Goal: Task Accomplishment & Management: Use online tool/utility

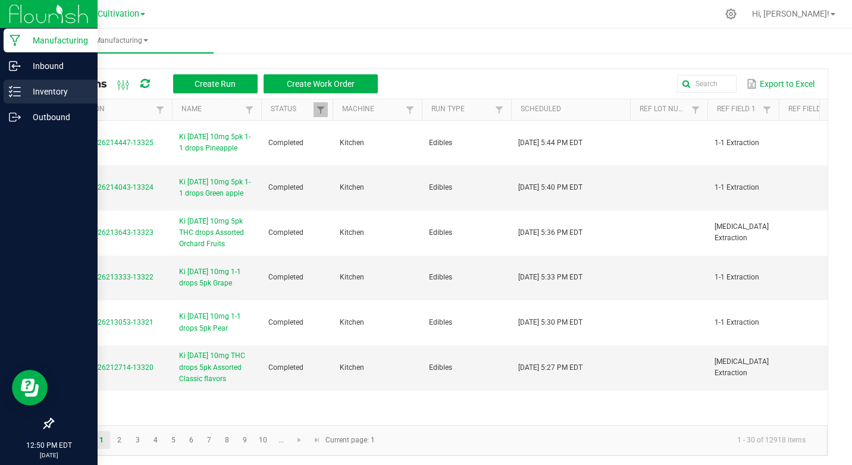
click at [60, 92] on p "Inventory" at bounding box center [56, 91] width 71 height 14
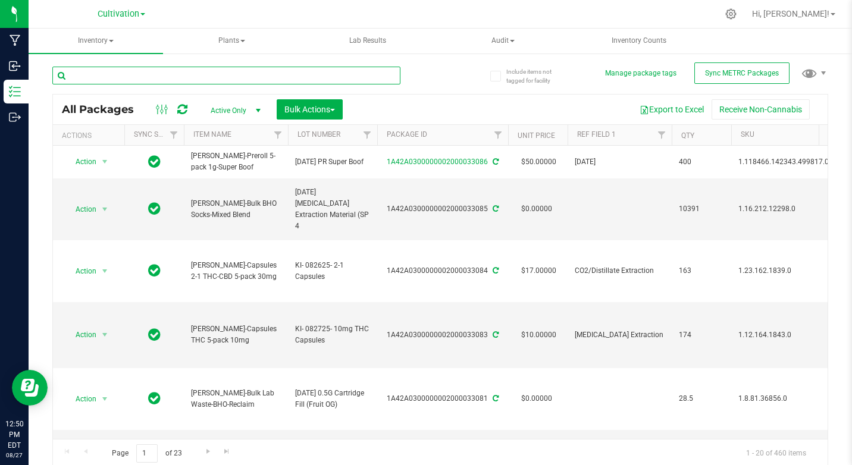
click at [99, 68] on input "text" at bounding box center [226, 76] width 348 height 18
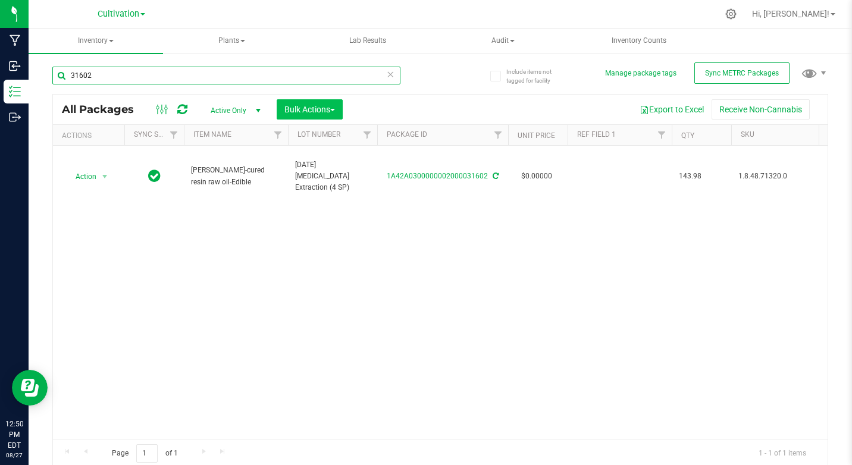
type input "31602"
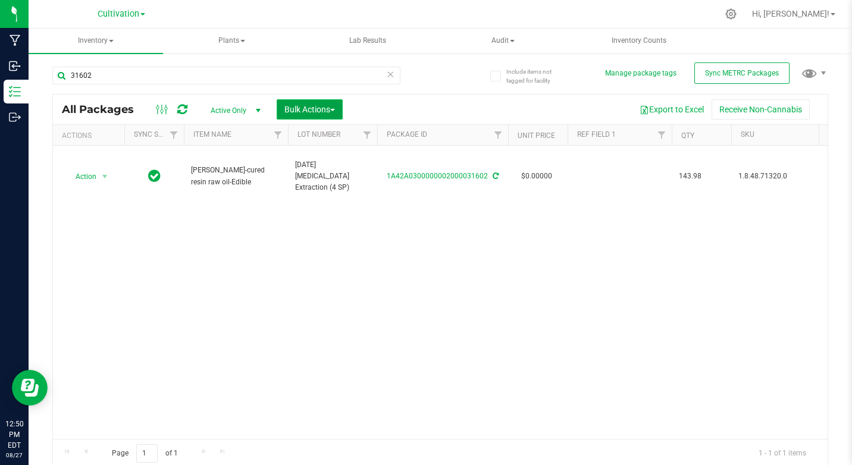
click at [291, 113] on span "Bulk Actions" at bounding box center [309, 110] width 51 height 10
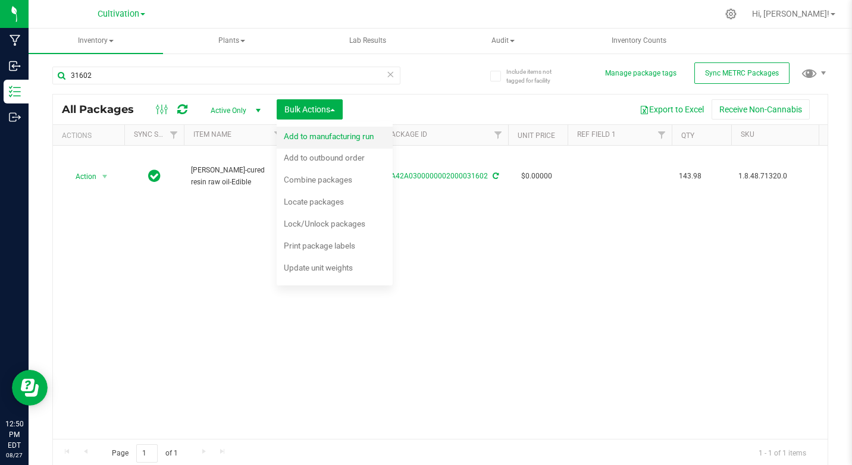
click at [296, 137] on span "Add to manufacturing run" at bounding box center [329, 136] width 90 height 10
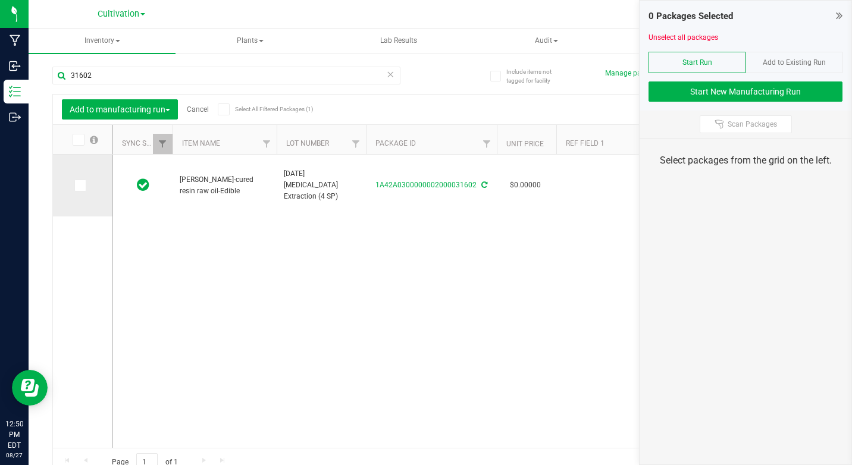
click at [81, 186] on icon at bounding box center [80, 186] width 8 height 0
click at [0, 0] on input "checkbox" at bounding box center [0, 0] width 0 height 0
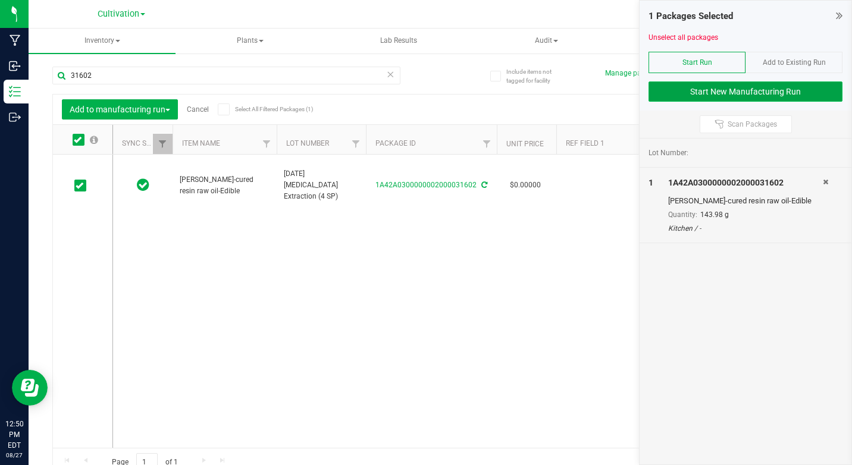
click at [741, 91] on button "Start New Manufacturing Run" at bounding box center [745, 91] width 194 height 20
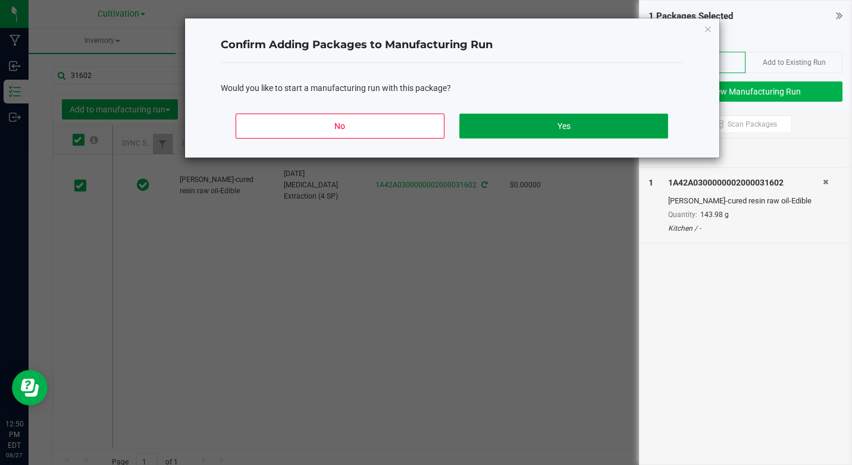
click at [602, 130] on button "Yes" at bounding box center [563, 126] width 208 height 25
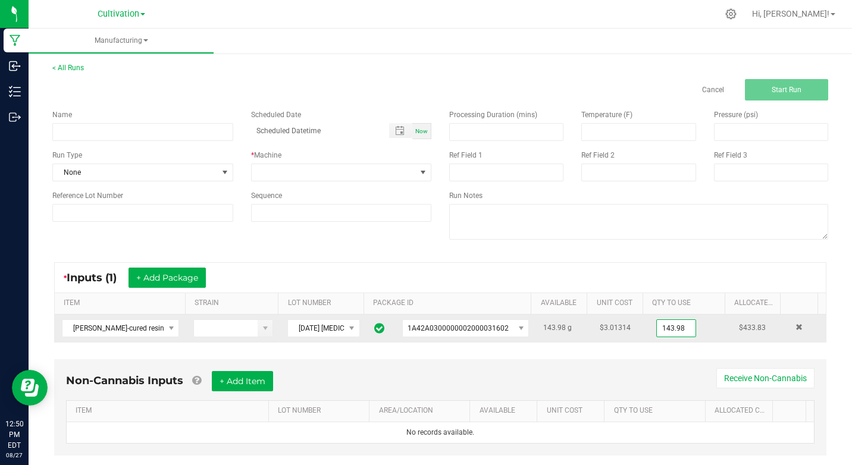
click at [657, 327] on input "143.98" at bounding box center [676, 328] width 39 height 17
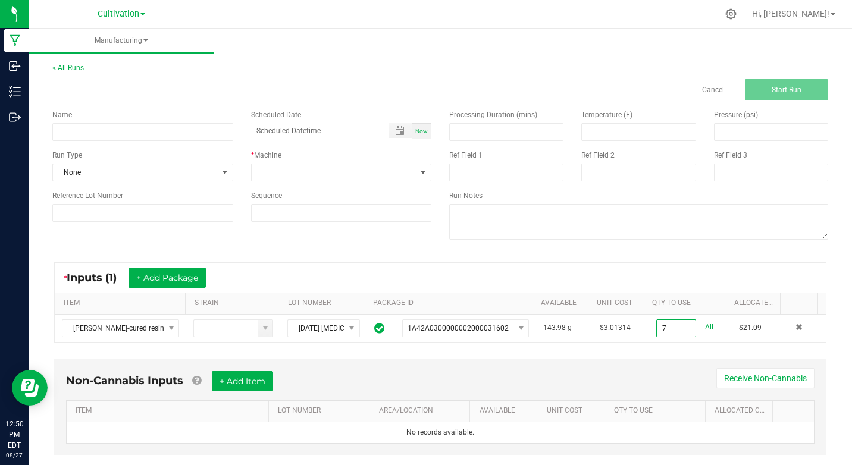
type input "7.0000 g"
click at [610, 363] on div "Non-Cannabis Inputs + Add Item Receive Non-Cannabis ITEM LOT NUMBER AREA/LOCATI…" at bounding box center [440, 407] width 772 height 96
click at [136, 138] on input at bounding box center [142, 132] width 181 height 18
type input "KI [DATE] 10mg Chocolate Chip cookies 5pk"
click at [415, 130] on span "Now" at bounding box center [421, 131] width 12 height 7
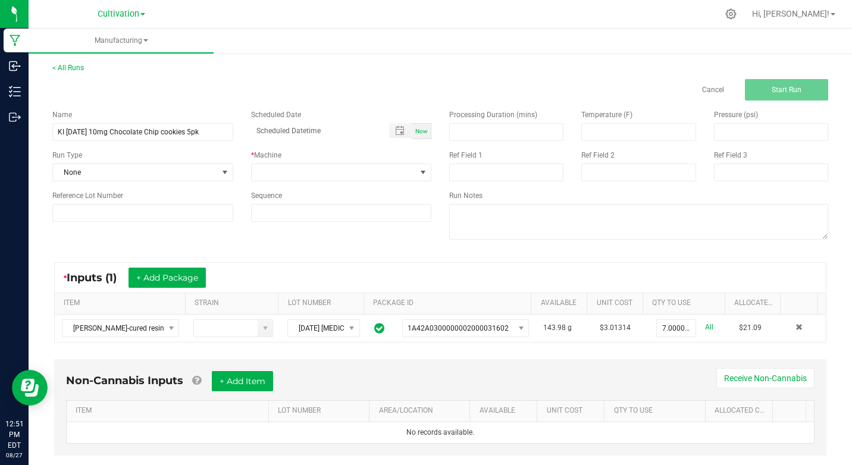
type input "[DATE] 12:51 PM"
click at [419, 176] on span at bounding box center [423, 173] width 10 height 10
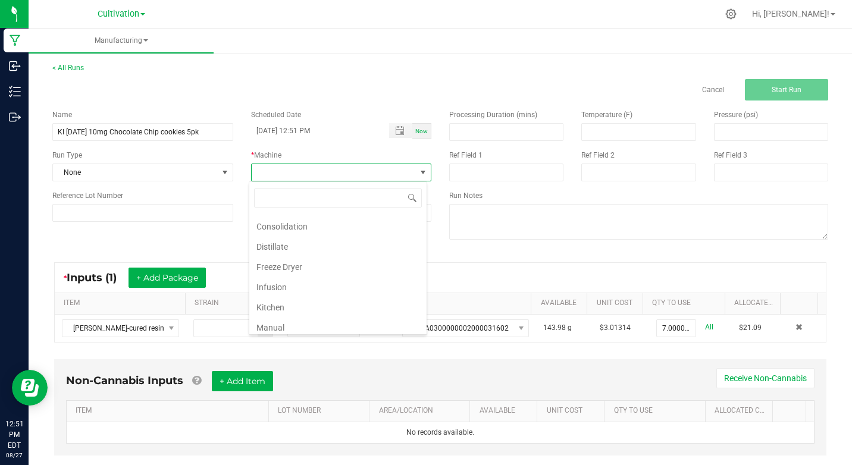
scroll to position [74, 0]
drag, startPoint x: 278, startPoint y: 291, endPoint x: 366, endPoint y: 258, distance: 94.3
click at [287, 286] on li "Kitchen" at bounding box center [337, 291] width 177 height 20
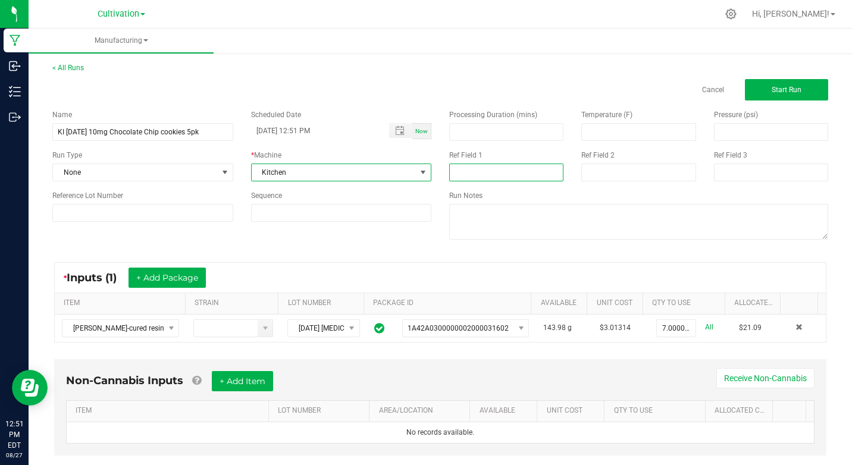
click at [479, 173] on input at bounding box center [506, 173] width 114 height 18
type input "[MEDICAL_DATA] Extraction"
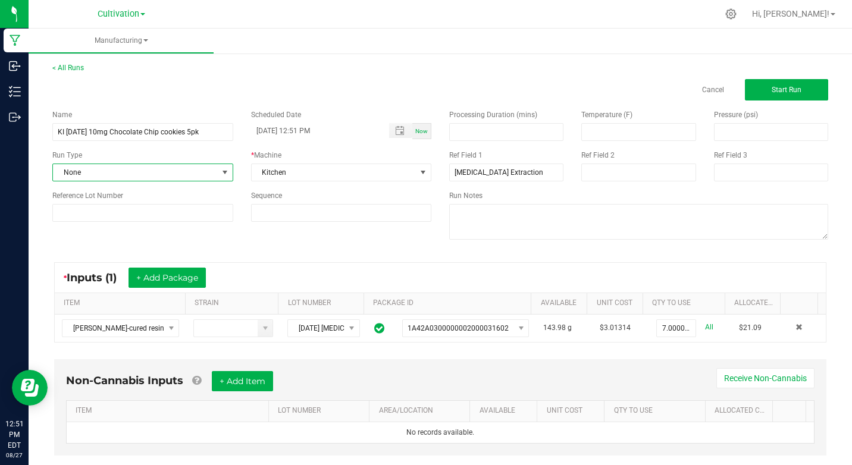
click at [223, 170] on span at bounding box center [225, 173] width 10 height 10
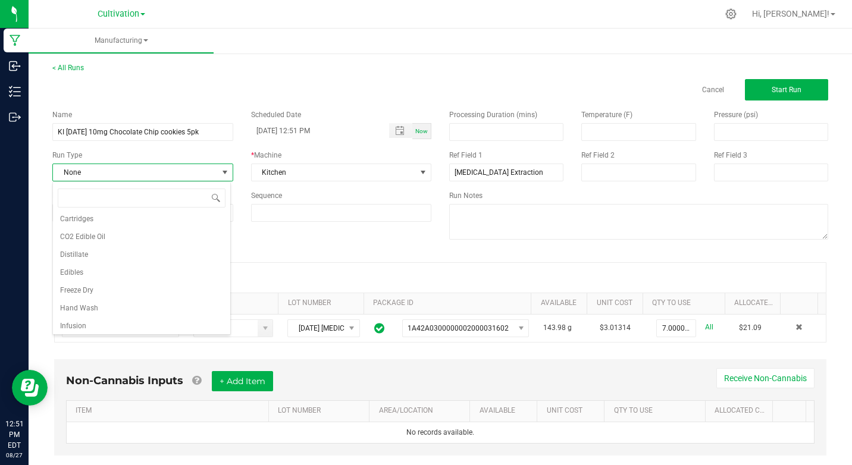
scroll to position [100, 0]
click at [78, 267] on span "Edibles" at bounding box center [71, 265] width 23 height 12
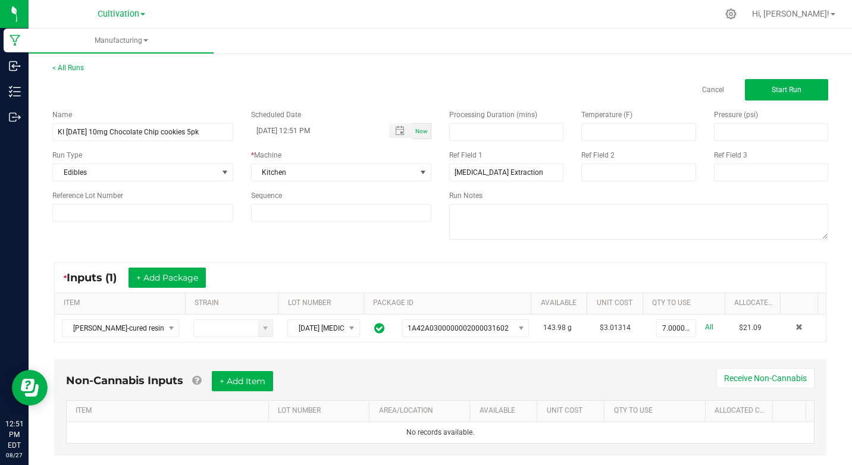
click at [196, 235] on div "Name KI [DATE] 10mg Chocolate Chip cookies 5pk Scheduled Date [DATE] 12:51 PM N…" at bounding box center [439, 176] width 793 height 151
click at [802, 92] on button "Start Run" at bounding box center [786, 89] width 83 height 21
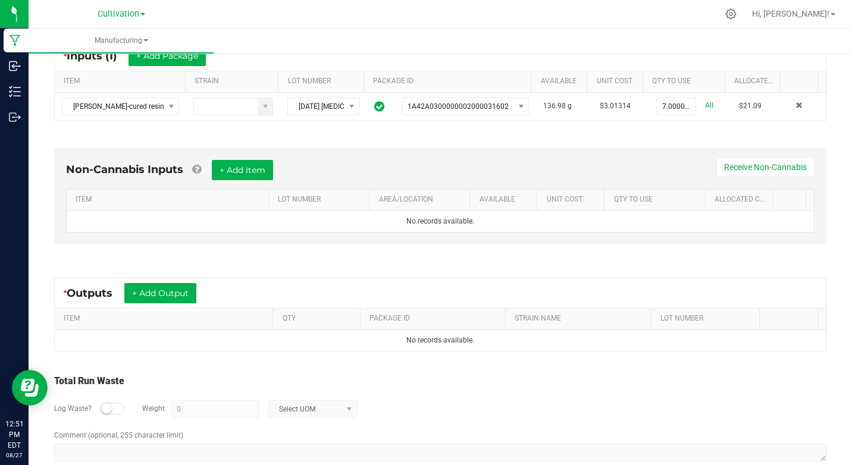
scroll to position [242, 0]
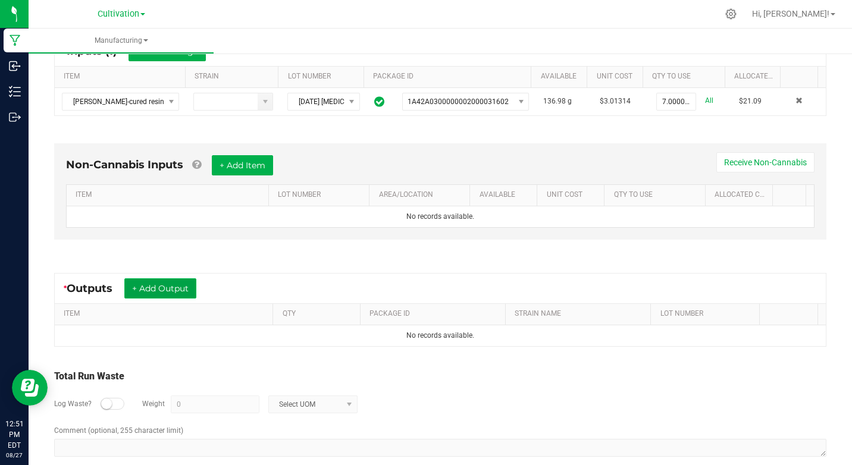
click at [159, 284] on button "+ Add Output" at bounding box center [160, 288] width 72 height 20
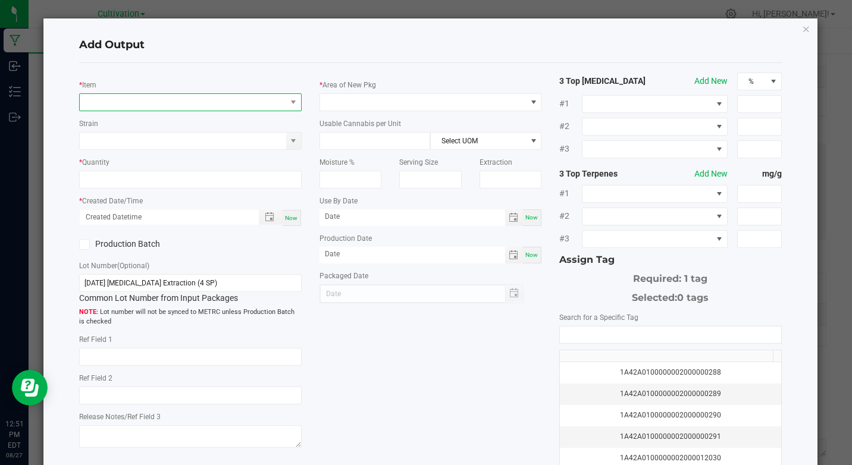
click at [144, 106] on span "NO DATA FOUND" at bounding box center [183, 102] width 206 height 17
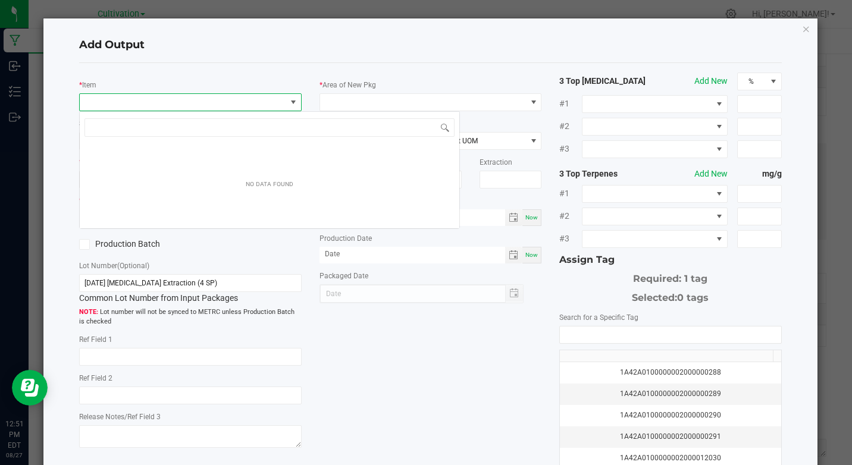
scroll to position [18, 219]
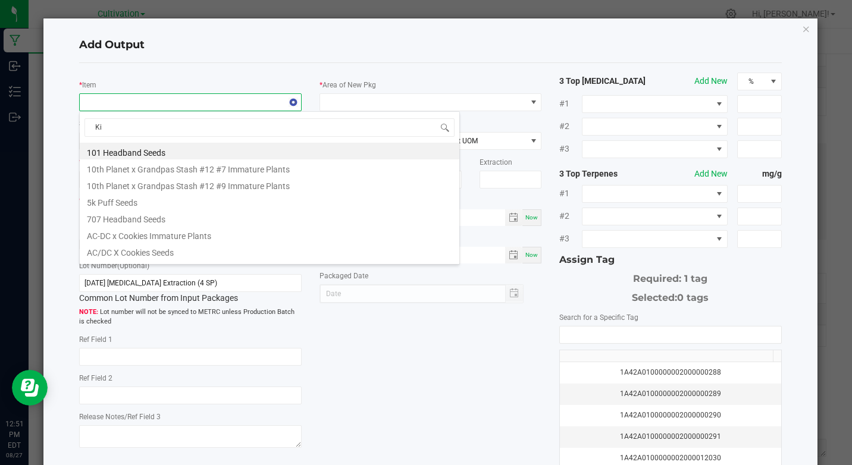
type input "K"
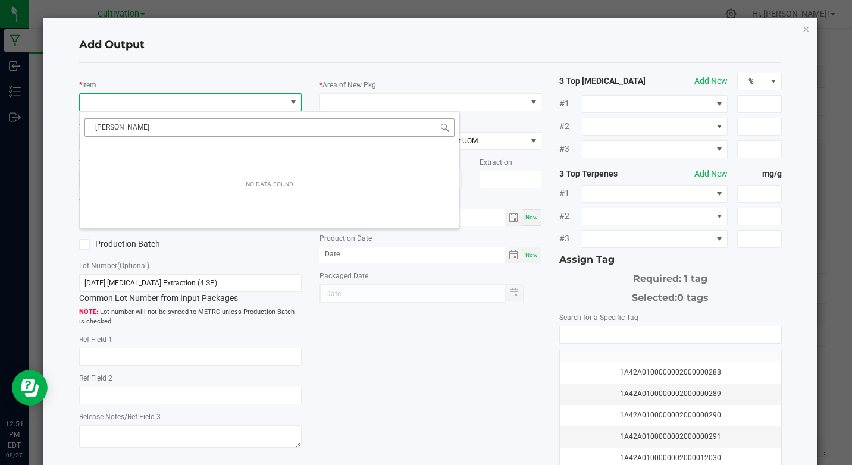
type input "[PERSON_NAME]-cooki"
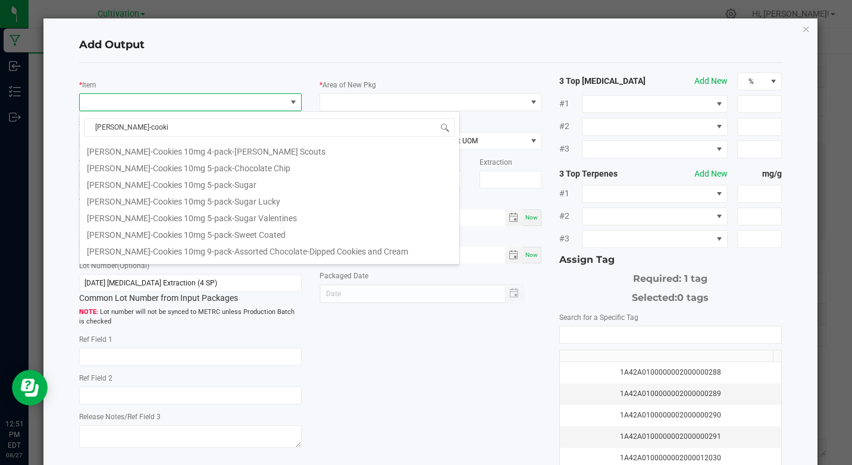
scroll to position [309, 0]
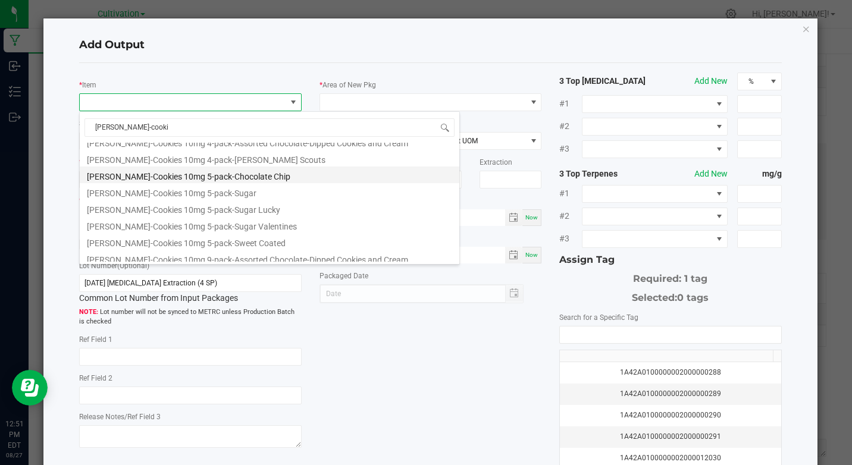
click at [224, 172] on li "[PERSON_NAME]-Cookies 10mg 5-pack-Chocolate Chip" at bounding box center [269, 175] width 379 height 17
type input "0 ea"
type input "1.6"
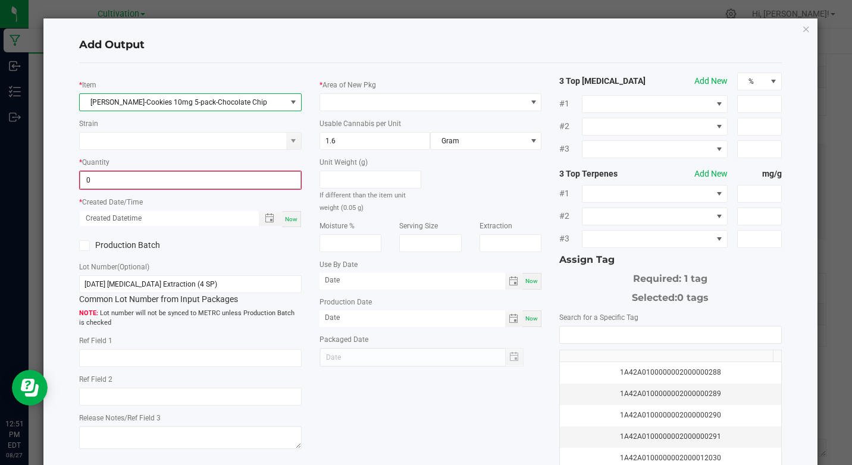
click at [152, 175] on input "0" at bounding box center [189, 180] width 219 height 17
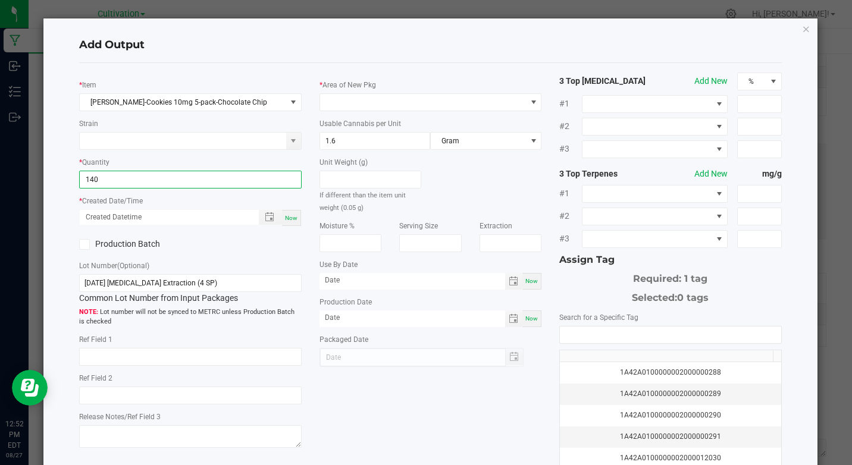
type input "140 ea"
click at [286, 217] on span "Now" at bounding box center [291, 218] width 12 height 7
type input "[DATE] 12:52 PM"
type input "[DATE]"
click at [87, 244] on icon at bounding box center [85, 244] width 8 height 0
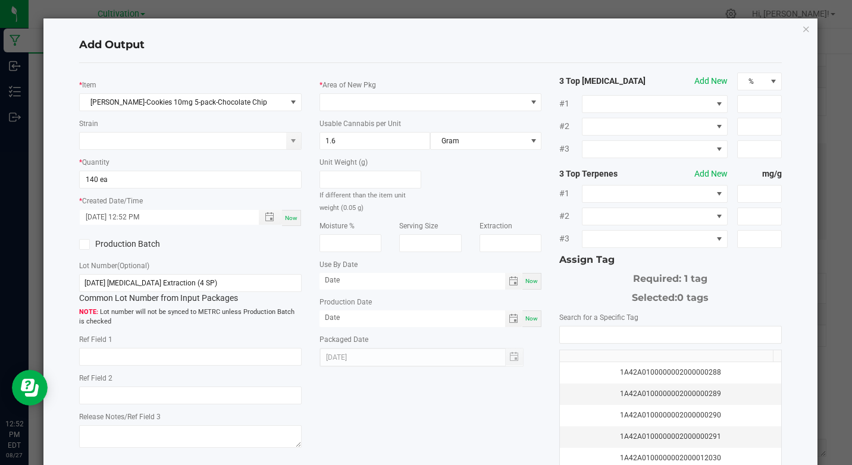
click at [0, 0] on input "Production Batch" at bounding box center [0, 0] width 0 height 0
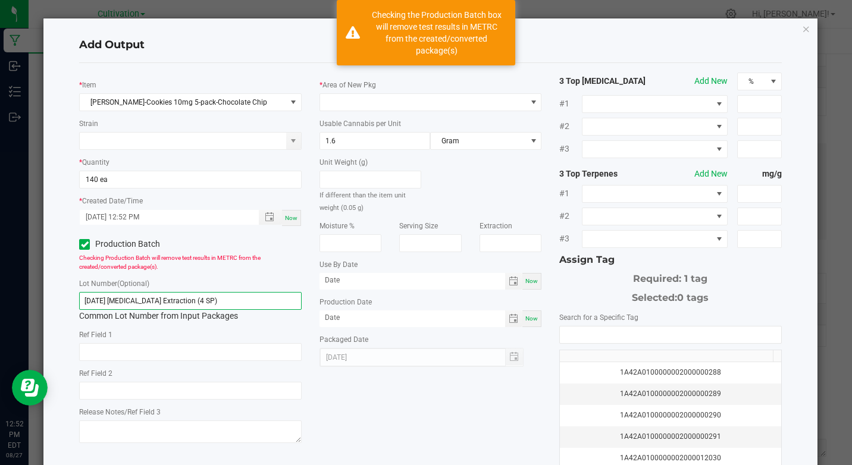
drag, startPoint x: 81, startPoint y: 302, endPoint x: 206, endPoint y: 269, distance: 128.4
click at [208, 289] on div "Lot Number (Optional) [DATE] [MEDICAL_DATA] Extraction (4 SP) Common Lot Number…" at bounding box center [190, 299] width 222 height 45
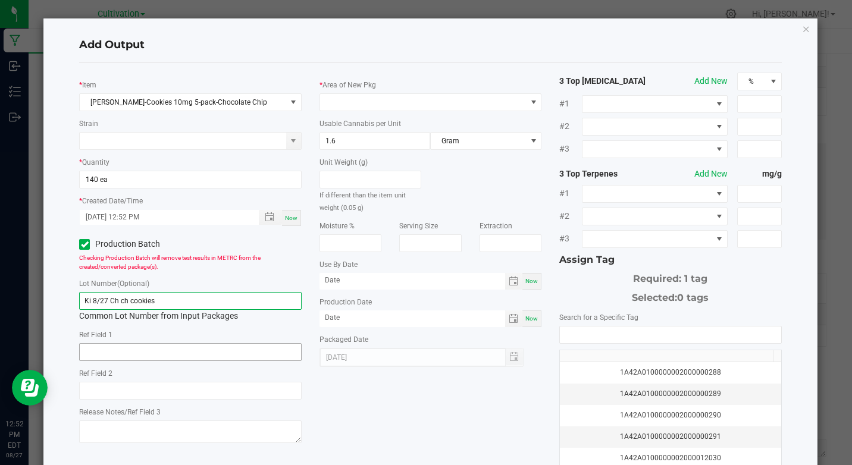
type input "Ki 8/27 Ch ch cookies"
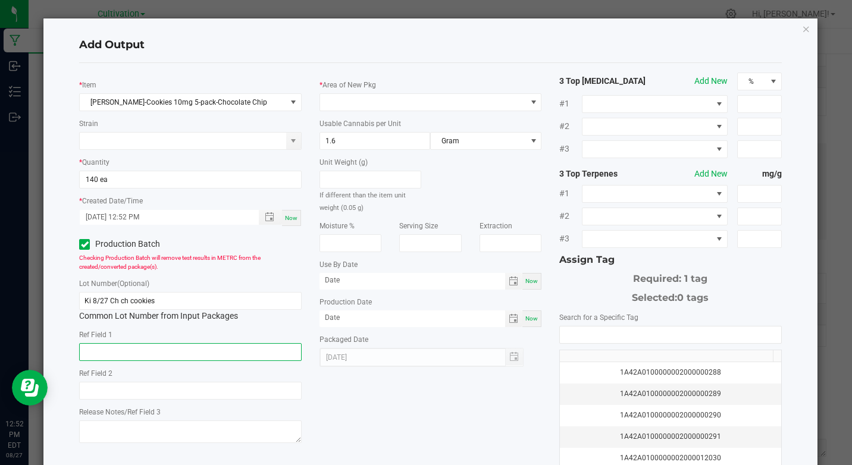
click at [164, 356] on input "text" at bounding box center [190, 352] width 222 height 18
type input "[MEDICAL_DATA] Extraction"
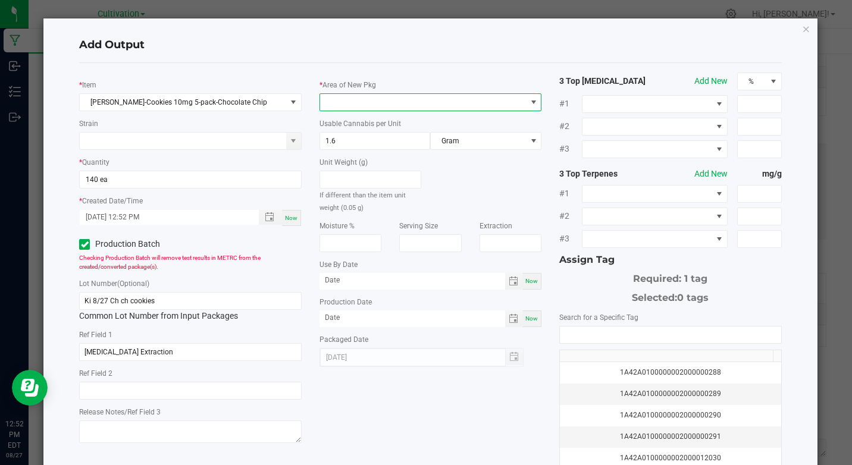
click at [473, 102] on span at bounding box center [423, 102] width 206 height 17
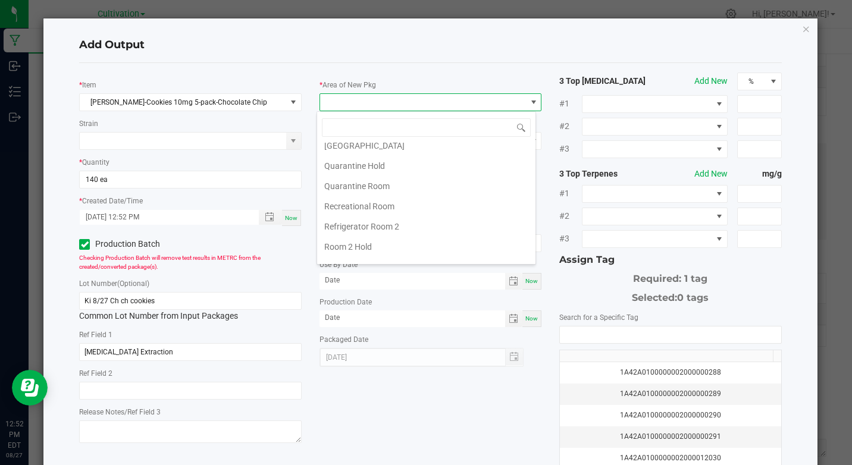
scroll to position [302, 0]
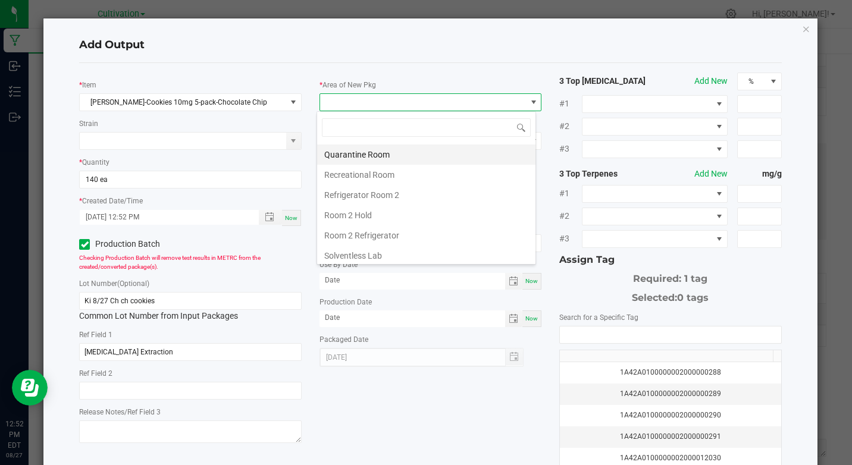
click at [373, 152] on li "Quarantine Room" at bounding box center [426, 155] width 218 height 20
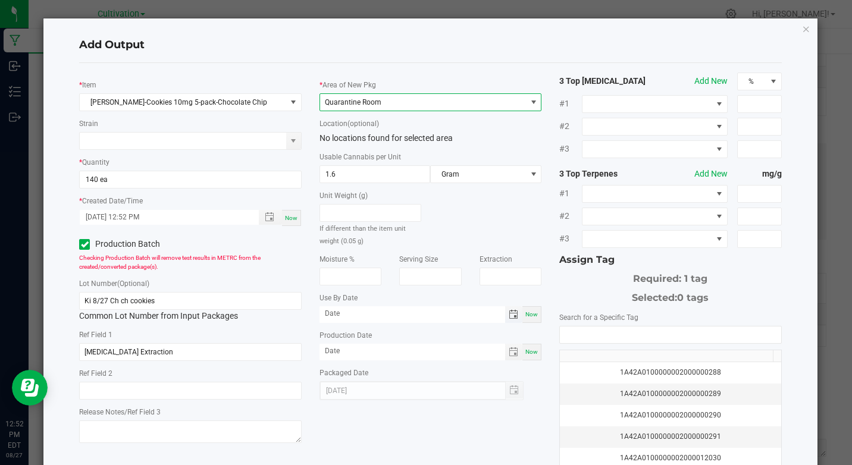
click at [511, 311] on span "Toggle calendar" at bounding box center [513, 315] width 10 height 10
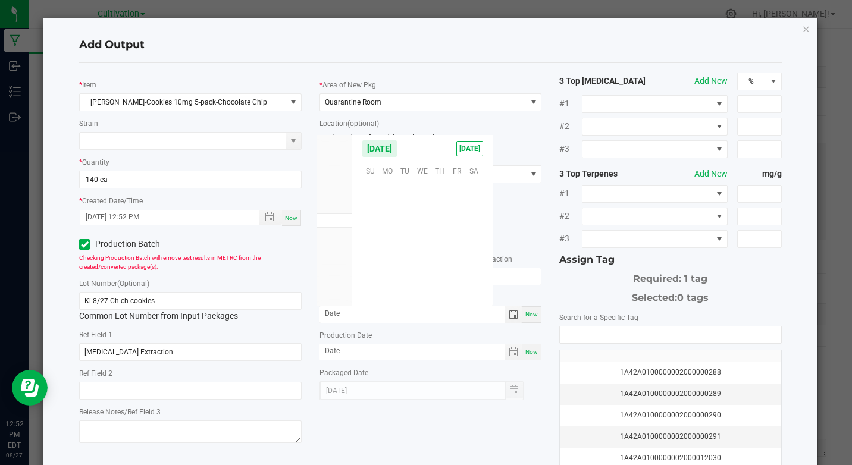
scroll to position [192739, 0]
click at [340, 253] on li "Oct" at bounding box center [334, 249] width 36 height 14
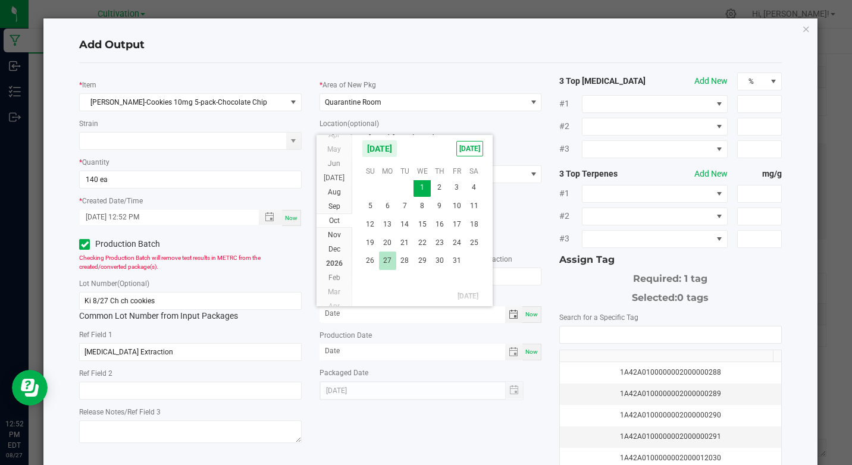
click at [380, 259] on span "27" at bounding box center [387, 261] width 17 height 18
type input "[DATE]"
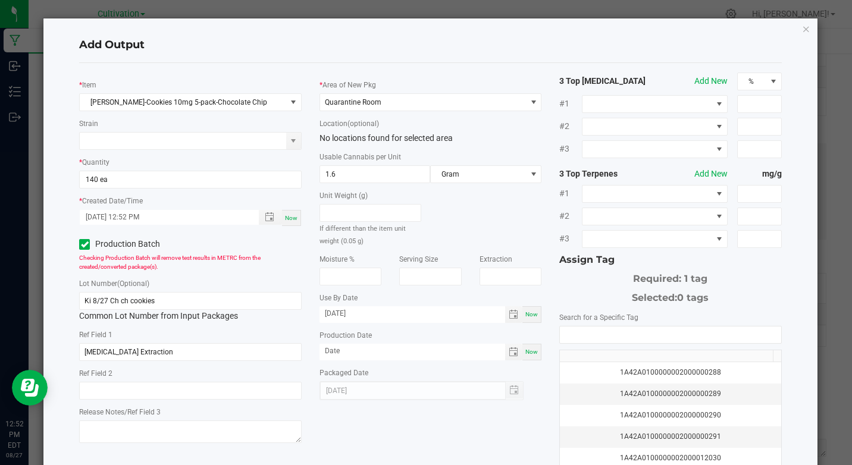
click at [531, 350] on span "Now" at bounding box center [531, 351] width 12 height 7
type input "[DATE]"
click at [551, 331] on div "3 Top [MEDICAL_DATA] Add New % #1 #2 #3 3 Top Terpenes Add New mg/g #1 #2 #3 As…" at bounding box center [670, 286] width 240 height 426
click at [560, 337] on input "NO DATA FOUND" at bounding box center [670, 334] width 221 height 17
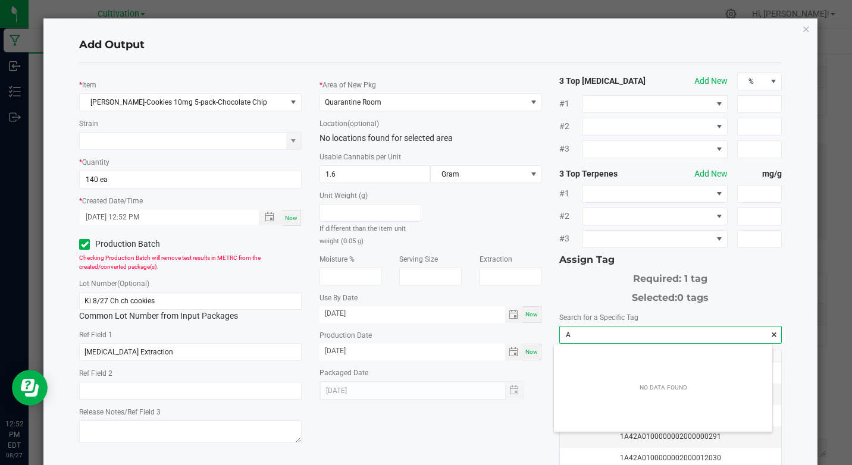
scroll to position [17, 218]
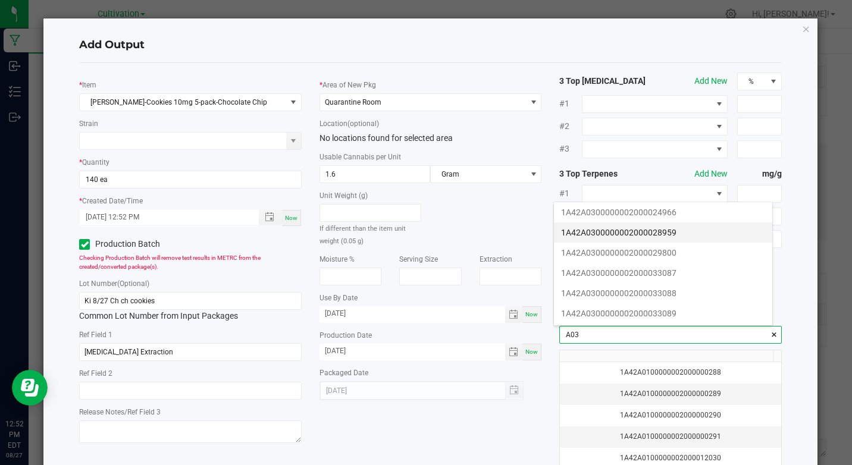
click at [763, 320] on li "1A42A0300000002000033089" at bounding box center [663, 313] width 218 height 20
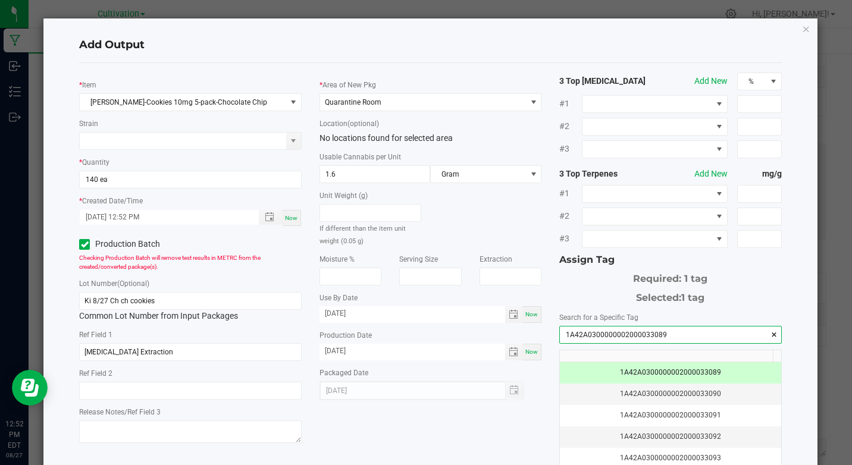
type input "1A42A0300000002000033089"
click at [529, 441] on div "* Item [PERSON_NAME]-Cookies 10mg 5-pack-Chocolate Chip Strain * Quantity 140 e…" at bounding box center [430, 286] width 720 height 426
click at [502, 432] on div "* Item [PERSON_NAME]-Cookies 10mg 5-pack-Chocolate Chip Strain * Quantity 140 e…" at bounding box center [430, 286] width 720 height 426
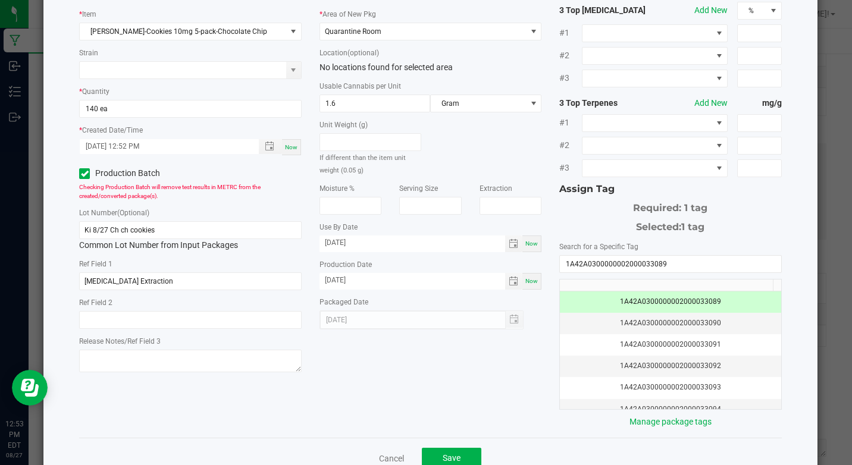
scroll to position [71, 0]
click at [459, 457] on button "Save" at bounding box center [451, 457] width 59 height 21
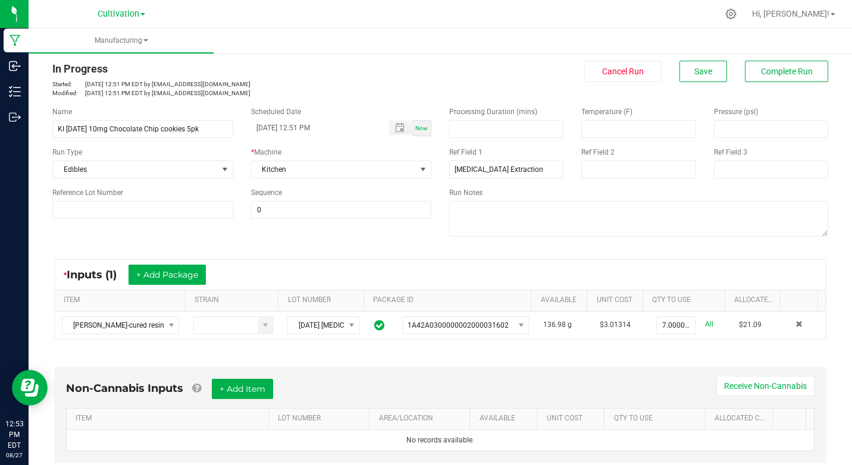
scroll to position [0, 0]
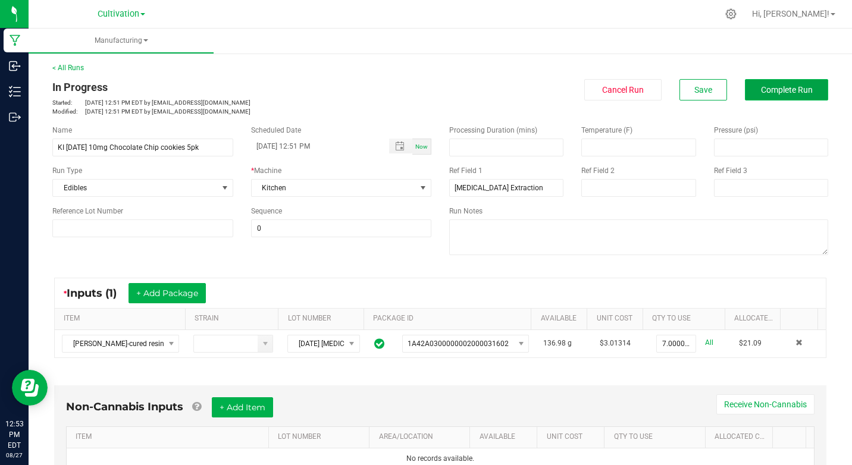
click at [761, 90] on span "Complete Run" at bounding box center [787, 90] width 52 height 10
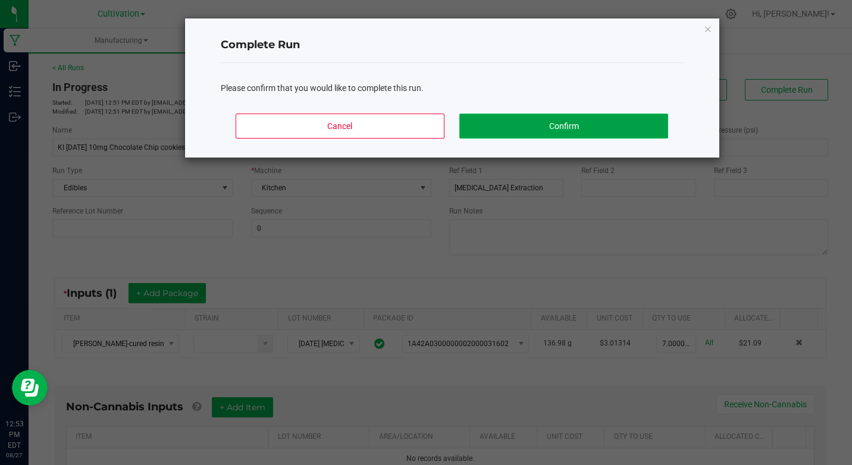
click at [639, 114] on button "Confirm" at bounding box center [563, 126] width 208 height 25
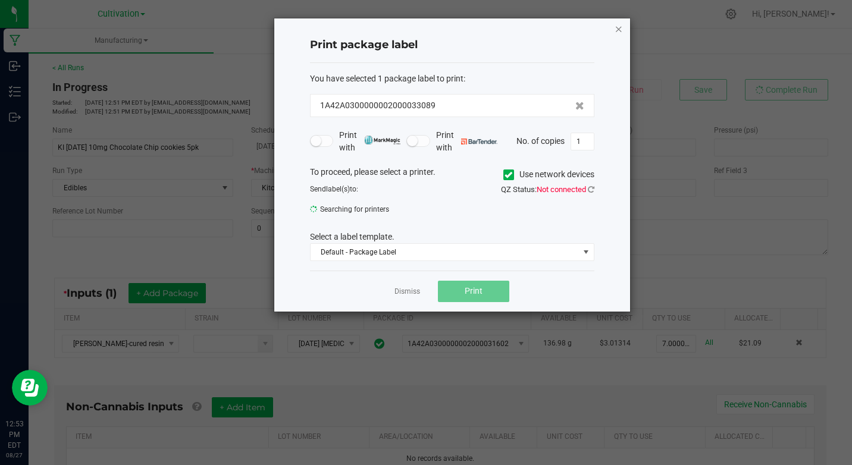
click at [617, 28] on icon "button" at bounding box center [618, 28] width 8 height 14
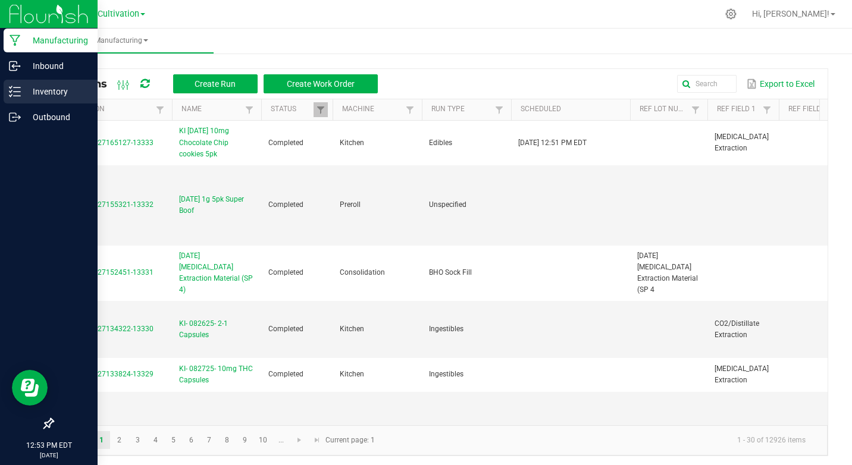
click at [67, 90] on p "Inventory" at bounding box center [56, 91] width 71 height 14
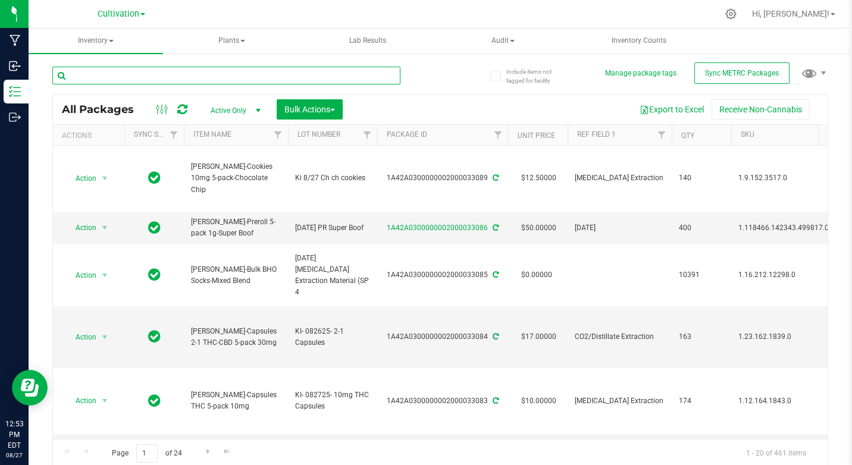
click at [112, 70] on input "text" at bounding box center [226, 76] width 348 height 18
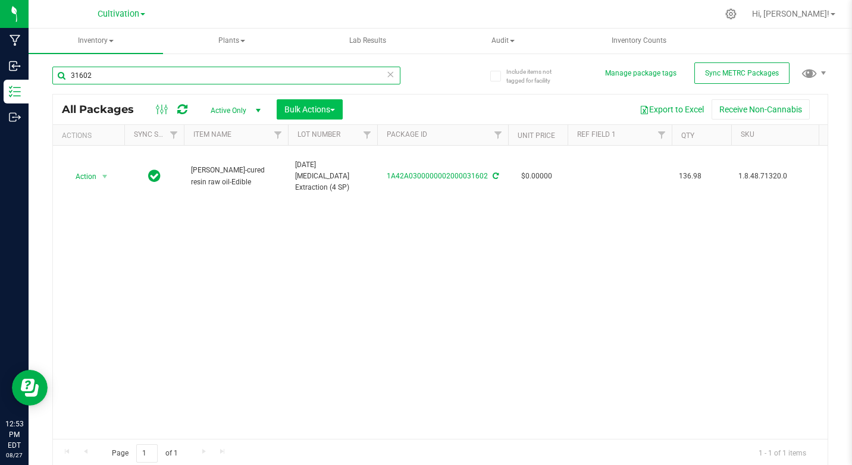
type input "31602"
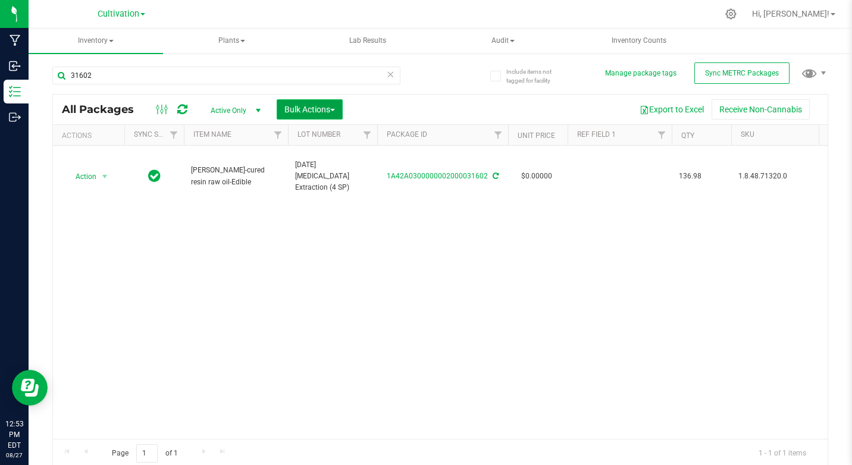
click at [304, 105] on span "Bulk Actions" at bounding box center [309, 110] width 51 height 10
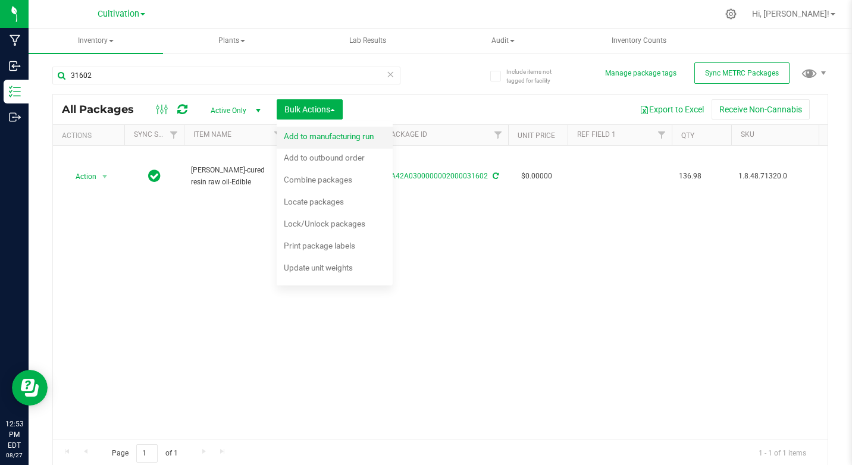
click at [305, 134] on span "Add to manufacturing run" at bounding box center [329, 136] width 90 height 10
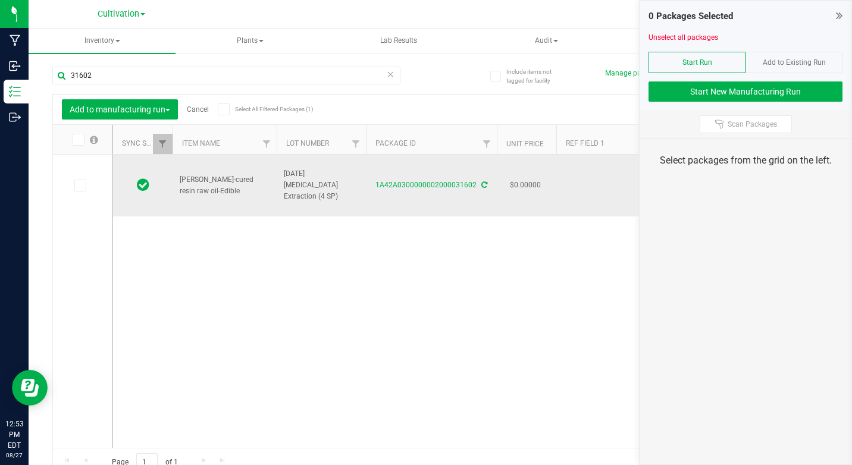
drag, startPoint x: 80, startPoint y: 184, endPoint x: 245, endPoint y: 169, distance: 166.0
click at [90, 186] on label at bounding box center [82, 186] width 17 height 12
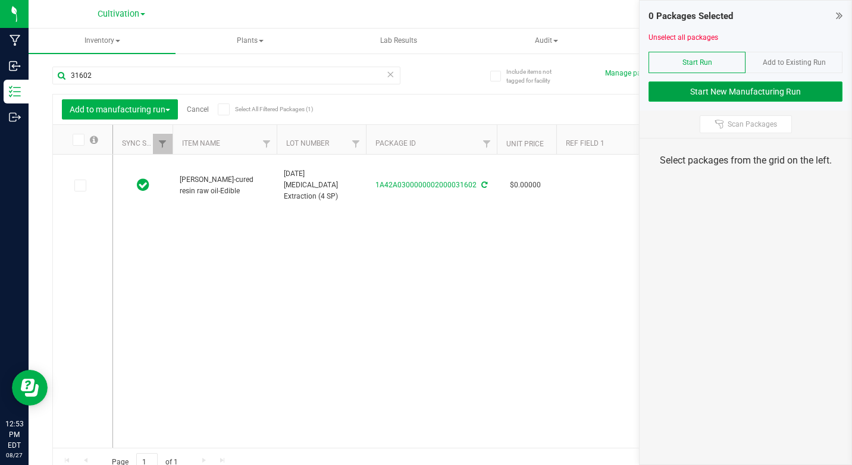
click at [687, 96] on button "Start New Manufacturing Run" at bounding box center [745, 91] width 194 height 20
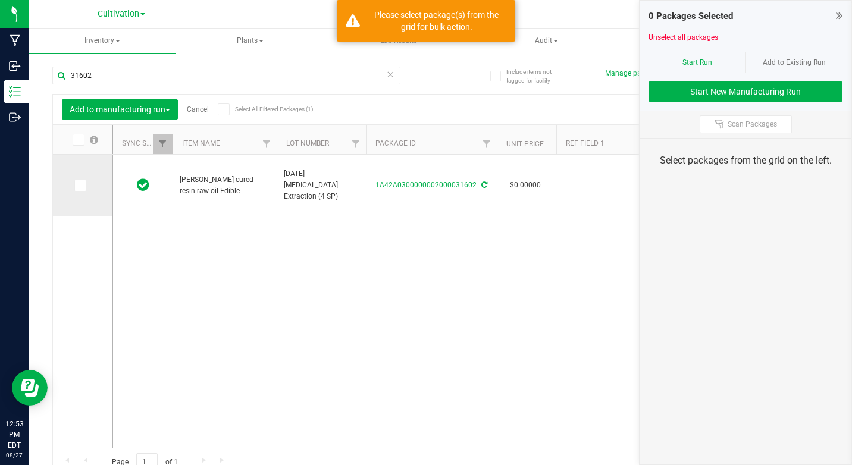
click at [83, 191] on span at bounding box center [80, 186] width 12 height 12
click at [0, 0] on input "checkbox" at bounding box center [0, 0] width 0 height 0
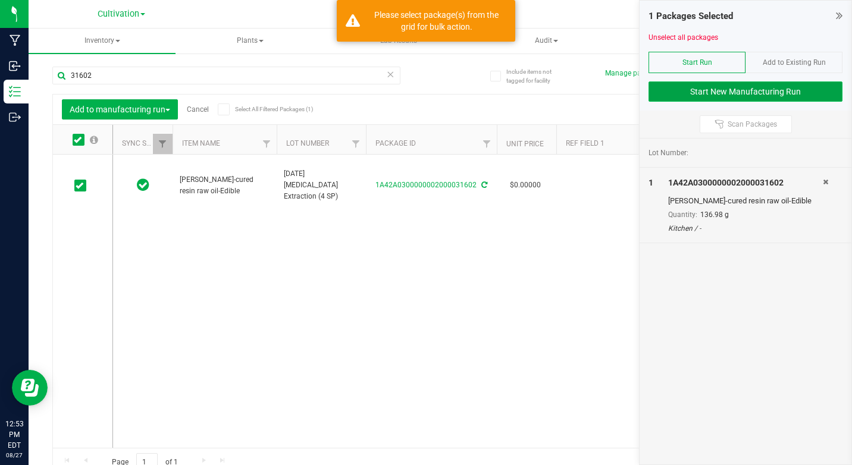
click at [794, 86] on button "Start New Manufacturing Run" at bounding box center [745, 91] width 194 height 20
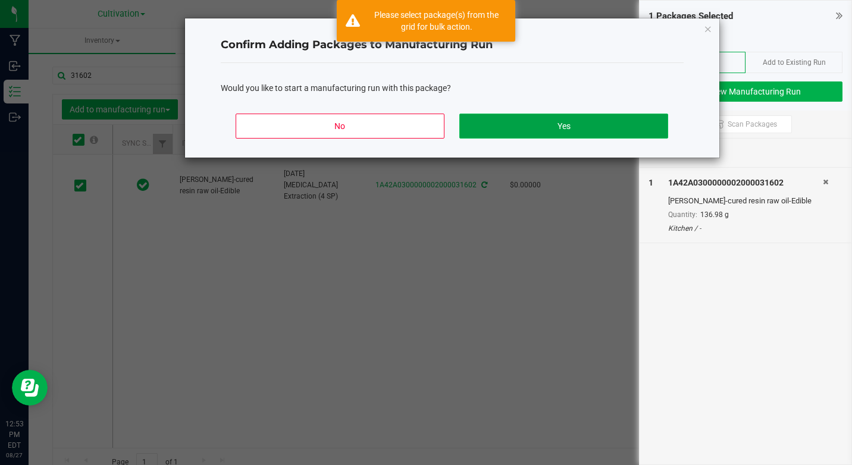
click at [633, 127] on button "Yes" at bounding box center [563, 126] width 208 height 25
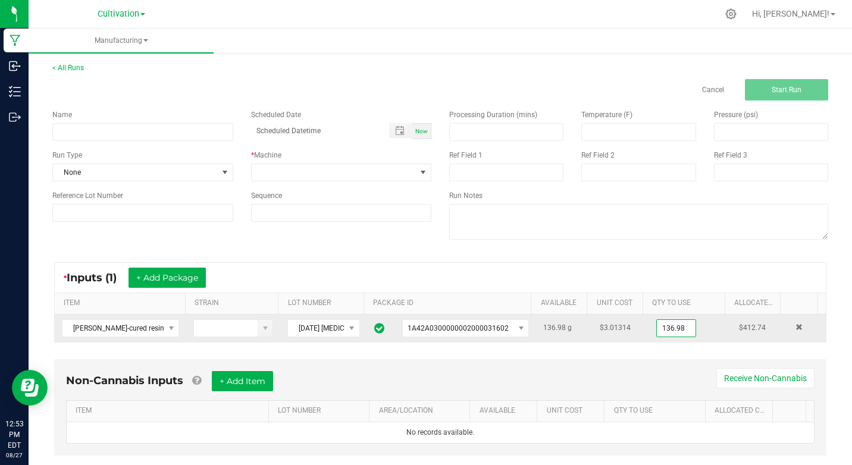
click at [665, 329] on input "136.98" at bounding box center [676, 328] width 39 height 17
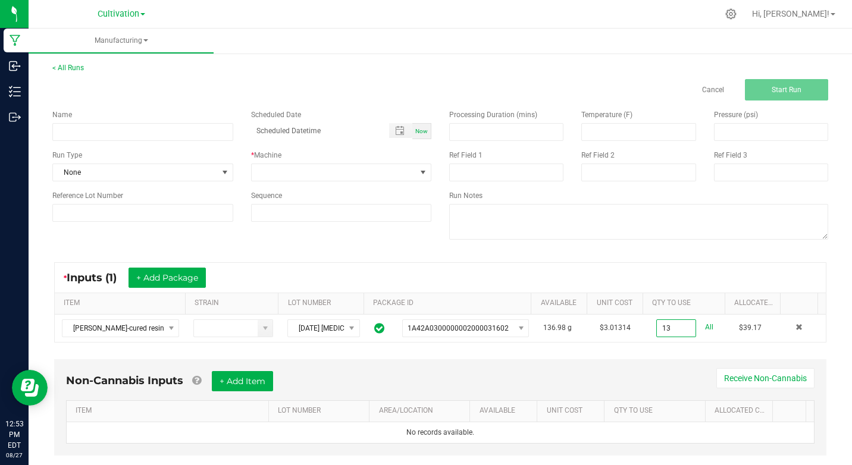
type input "13.0000 g"
click at [624, 367] on div "Non-Cannabis Inputs + Add Item Receive Non-Cannabis ITEM LOT NUMBER AREA/LOCATI…" at bounding box center [440, 407] width 772 height 96
click at [101, 140] on input at bounding box center [142, 132] width 181 height 18
type input "KI [DATE] 10mg Chocolate Chip cookies 5pk"
type input "month/day/year hour:minute AM"
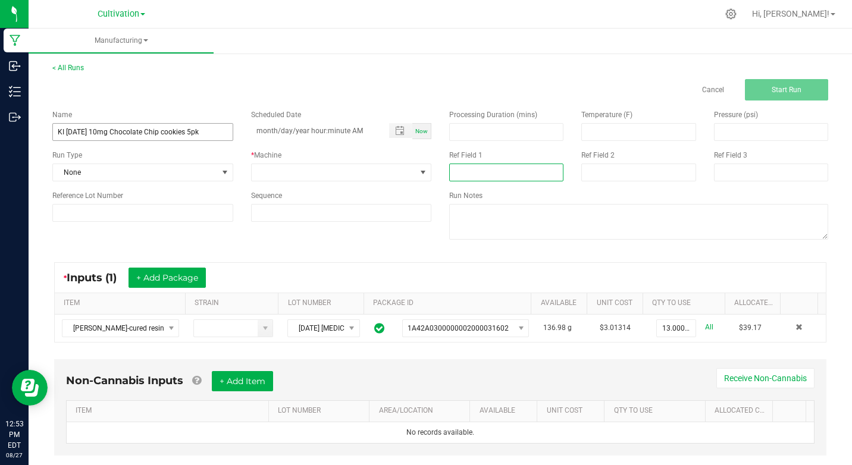
type input "[MEDICAL_DATA] Extraction"
type input "month/day/year hour:minute AM"
click at [101, 132] on input "KI [DATE] 10mg Chocolate Chip cookies 5pk" at bounding box center [142, 132] width 181 height 18
drag, startPoint x: 152, startPoint y: 133, endPoint x: 265, endPoint y: 127, distance: 113.1
click at [208, 134] on input "KI [DATE] 100mg Chocolate Chip cookies 5pk" at bounding box center [142, 132] width 181 height 18
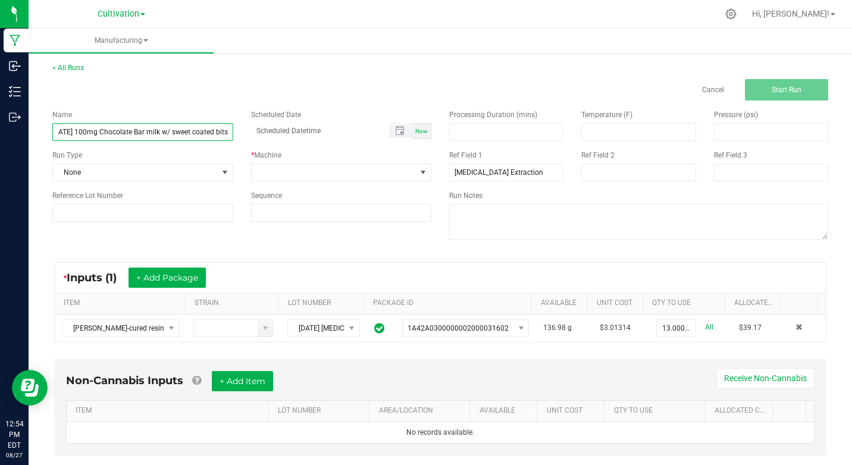
scroll to position [0, 20]
type input "KI [DATE] 100mg Chocolate Bar milk w/ sweet coated bits"
click at [417, 124] on div "Now" at bounding box center [421, 131] width 19 height 16
type input "[DATE] 12:54 PM"
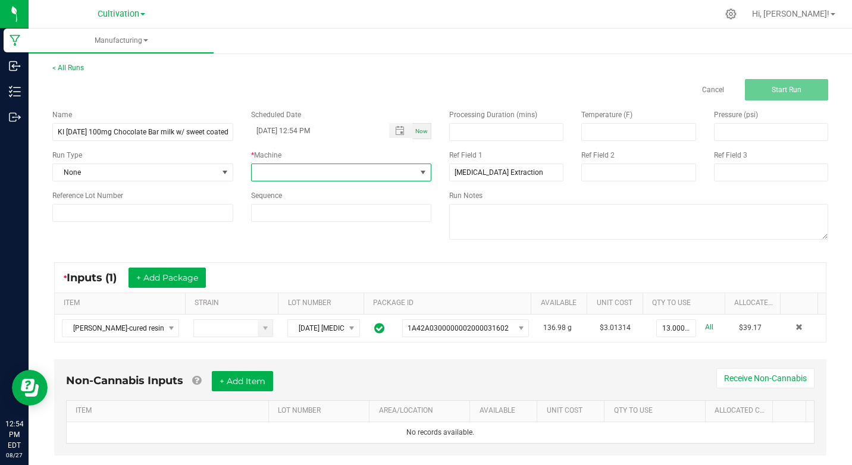
click at [419, 175] on span at bounding box center [423, 173] width 10 height 10
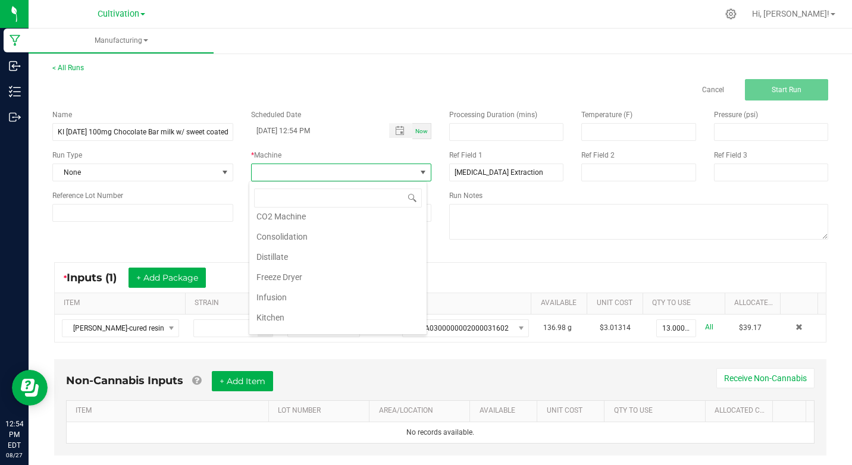
scroll to position [71, 0]
click at [272, 293] on li "Kitchen" at bounding box center [337, 294] width 177 height 20
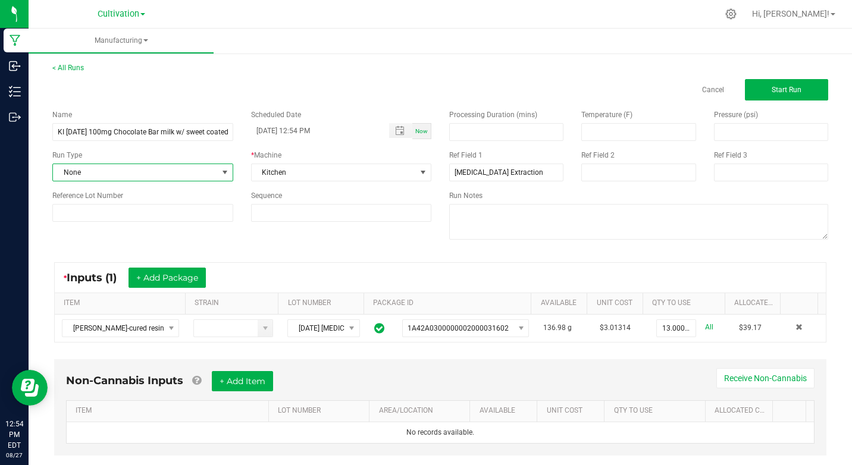
click at [222, 172] on span at bounding box center [225, 173] width 10 height 10
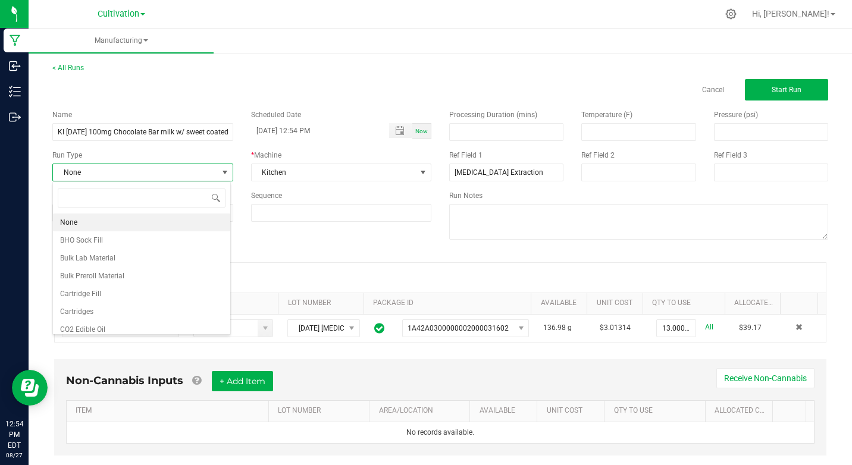
scroll to position [18, 178]
click at [230, 322] on div "None BHO Sock Fill Bulk Lab Material Bulk Preroll Material Cartridge Fill Cartr…" at bounding box center [141, 257] width 178 height 153
click at [79, 268] on span "Edibles" at bounding box center [71, 270] width 23 height 12
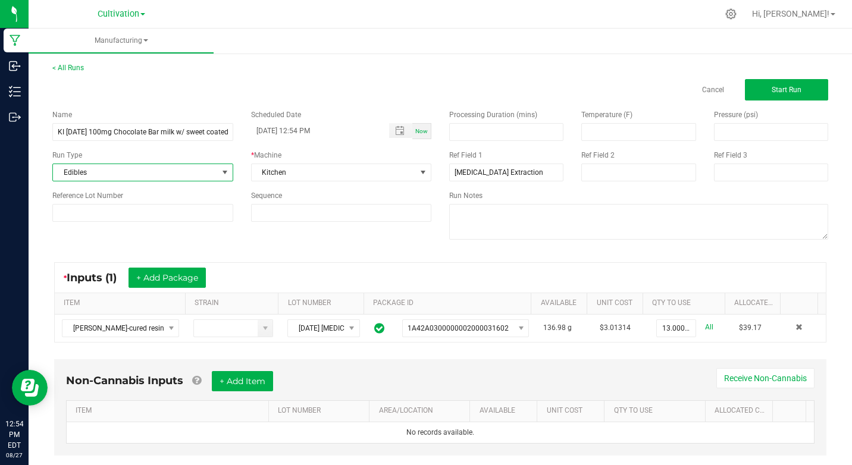
click at [205, 241] on div "Name KI [DATE] 100mg Chocolate Bar milk w/ sweet coated bits Scheduled Date [DA…" at bounding box center [439, 176] width 793 height 151
click at [771, 89] on span "Start Run" at bounding box center [786, 90] width 30 height 8
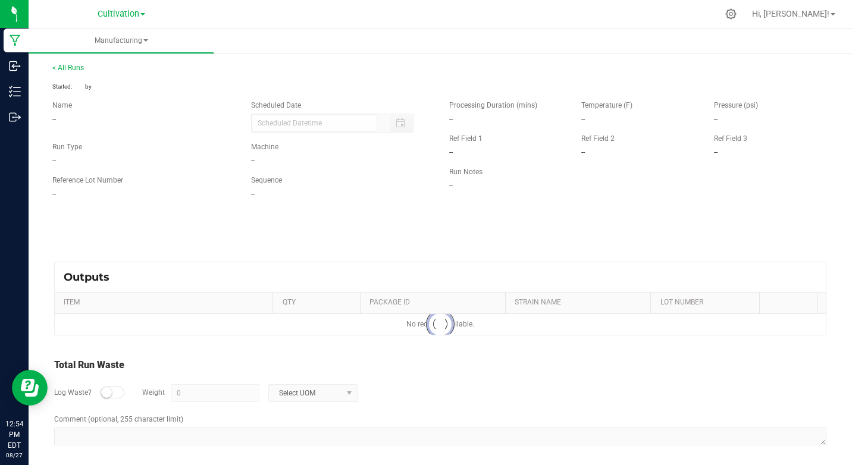
type input "[DATE] 12:54 PM"
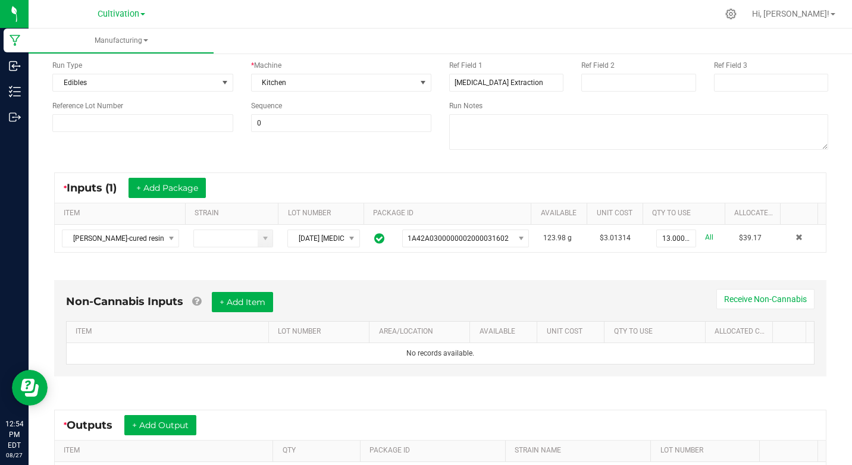
scroll to position [259, 0]
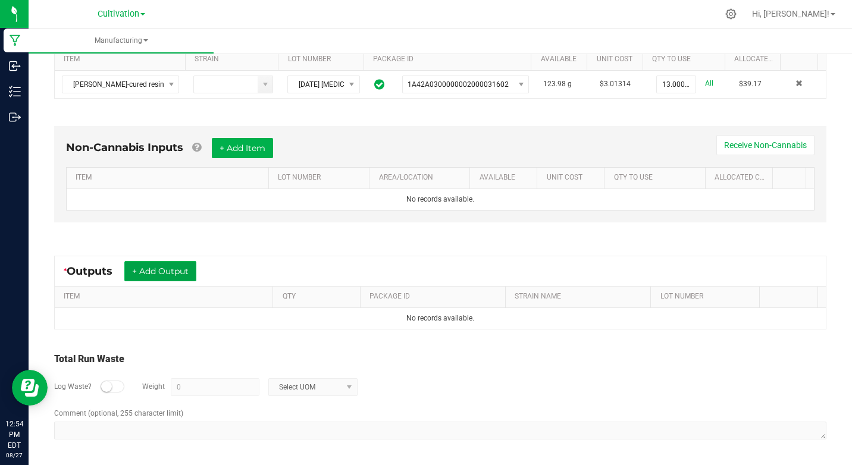
click at [180, 272] on button "+ Add Output" at bounding box center [160, 271] width 72 height 20
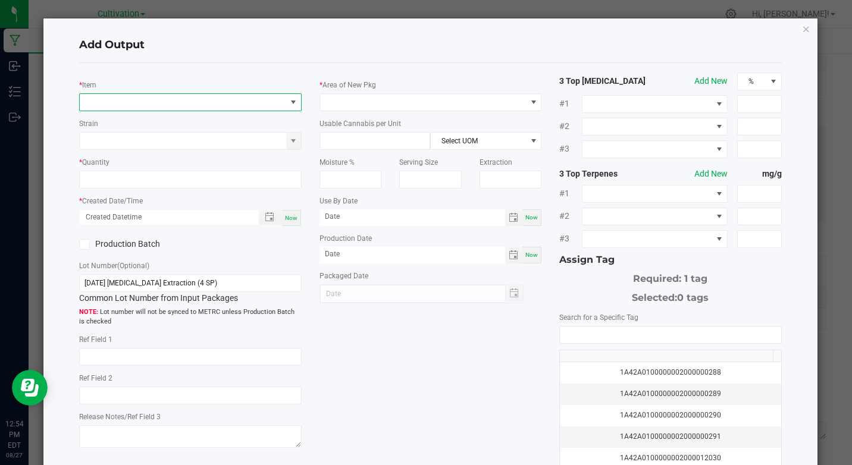
click at [98, 106] on span "NO DATA FOUND" at bounding box center [183, 102] width 206 height 17
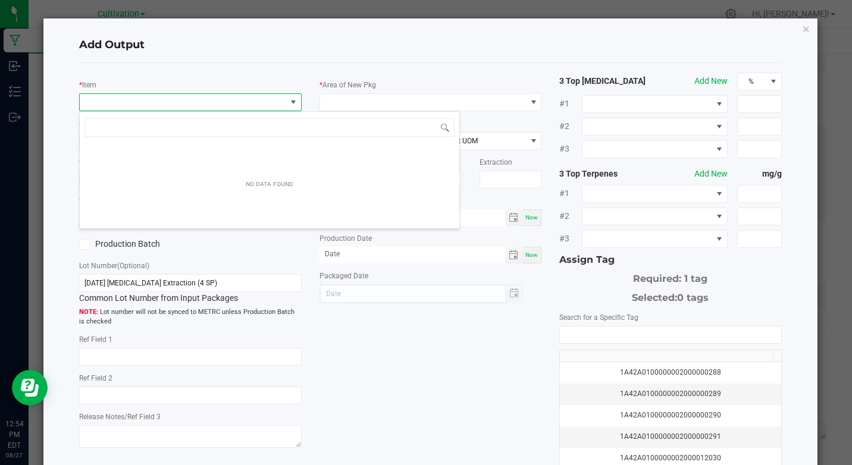
scroll to position [18, 219]
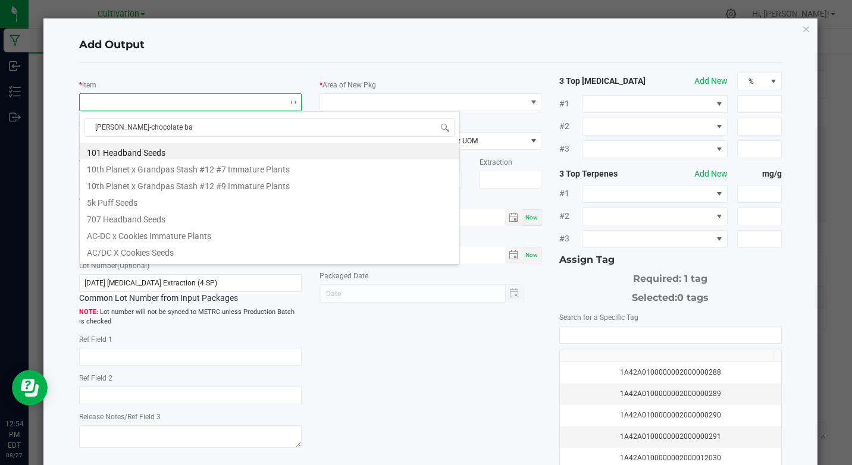
type input "[PERSON_NAME]-chocolate bar"
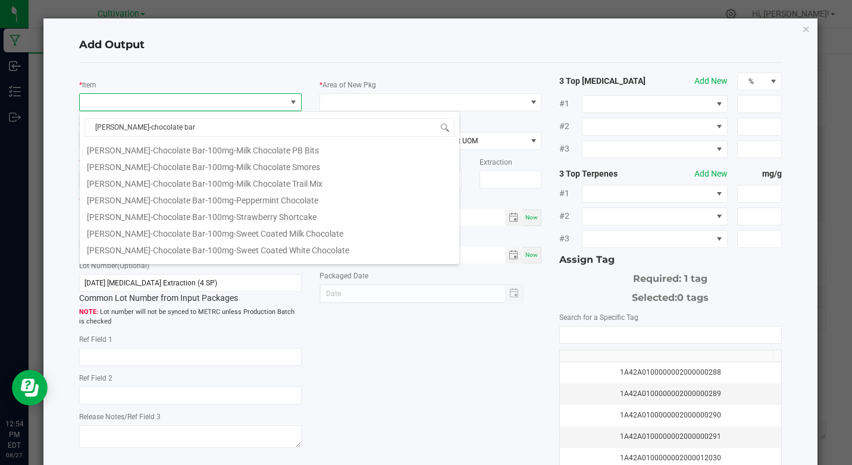
scroll to position [309, 0]
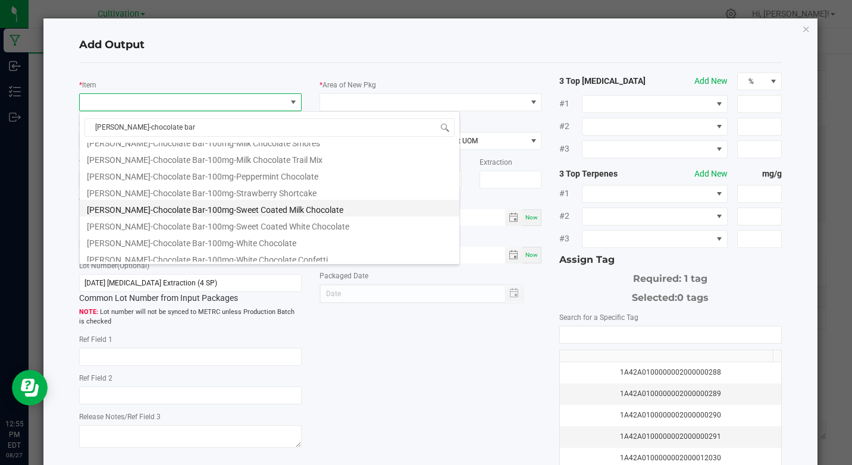
click at [221, 213] on li "[PERSON_NAME]-Chocolate Bar-100mg-Sweet Coated Milk Chocolate" at bounding box center [269, 208] width 379 height 17
type input "0 ea"
type input "3.3"
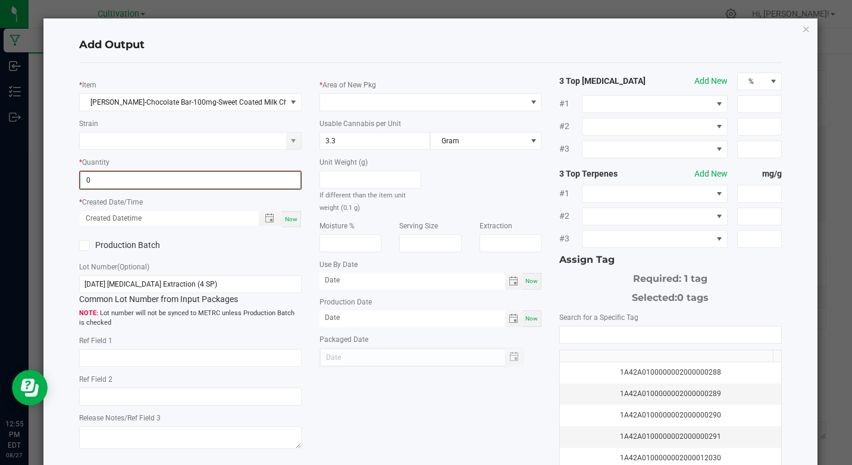
click at [168, 181] on input "0" at bounding box center [189, 180] width 219 height 17
type input "120 ea"
click at [296, 217] on div "Now" at bounding box center [291, 218] width 19 height 16
type input "[DATE] 12:55 PM"
type input "[DATE]"
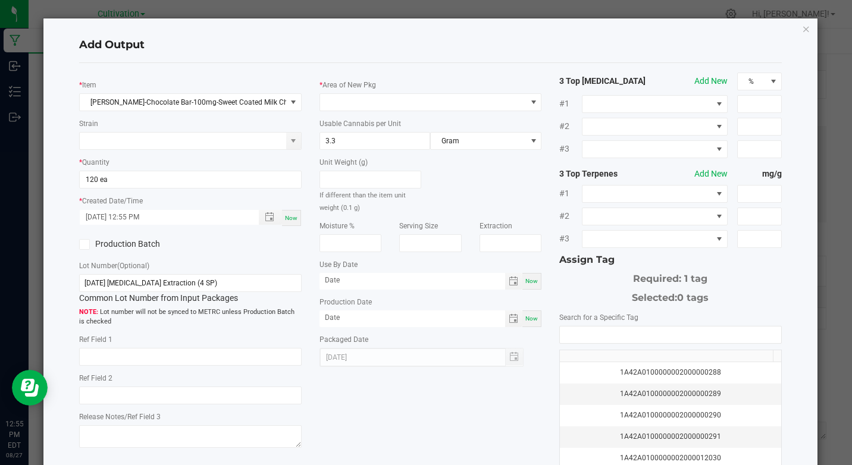
click at [84, 244] on icon at bounding box center [85, 244] width 8 height 0
click at [0, 0] on input "Production Batch" at bounding box center [0, 0] width 0 height 0
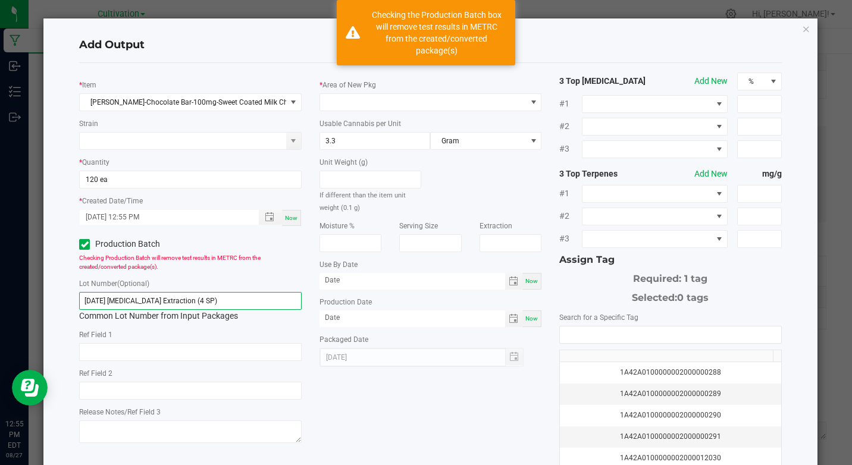
drag, startPoint x: 136, startPoint y: 301, endPoint x: 285, endPoint y: 274, distance: 151.2
click at [228, 302] on input "[DATE] [MEDICAL_DATA] Extraction (4 SP)" at bounding box center [190, 301] width 222 height 18
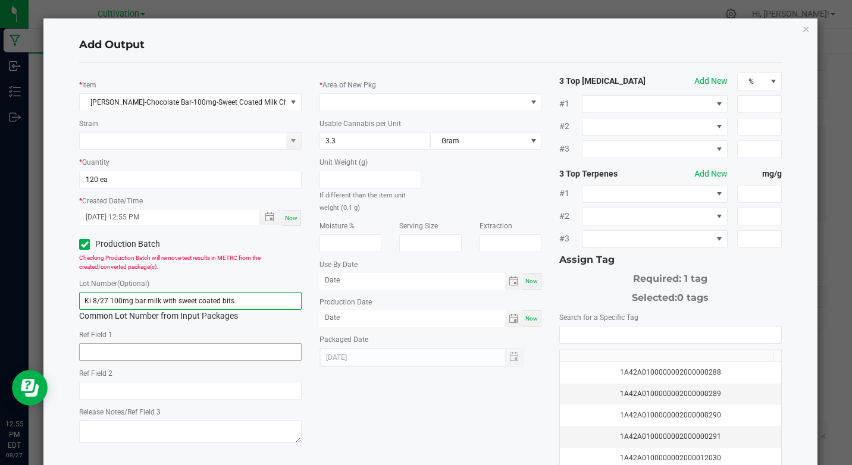
type input "Ki 8/27 100mg bar milk with sweet coated bits"
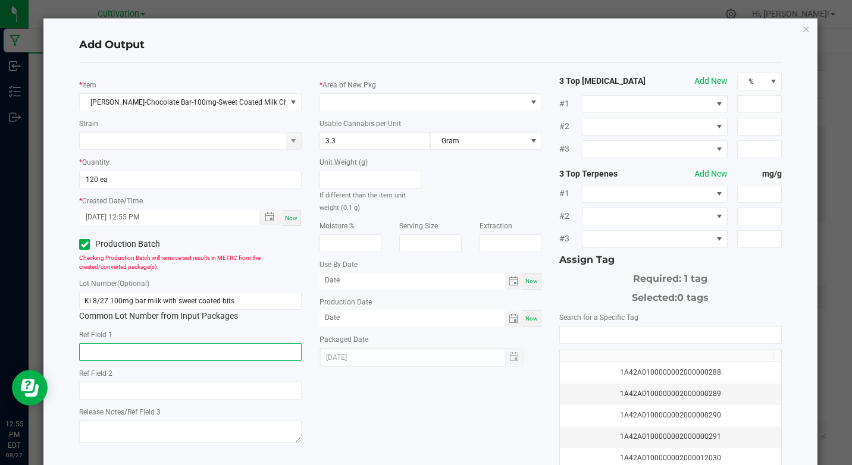
click at [219, 350] on input "text" at bounding box center [190, 352] width 222 height 18
type input "[MEDICAL_DATA] Extraction"
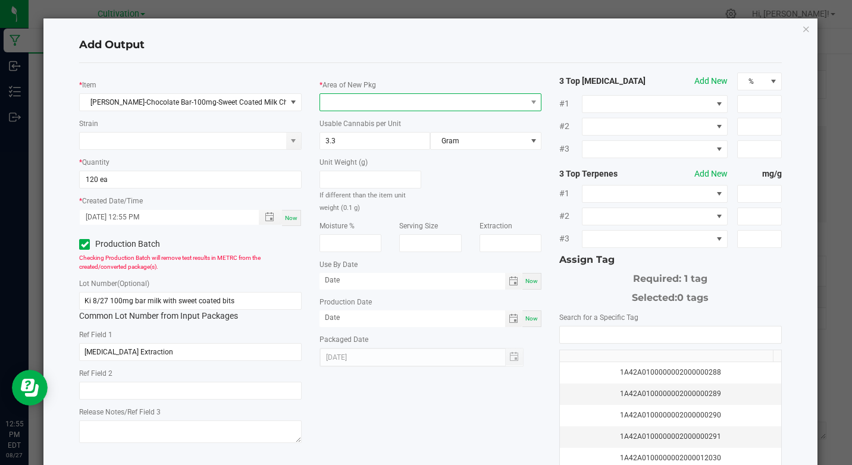
click at [384, 106] on span at bounding box center [423, 102] width 206 height 17
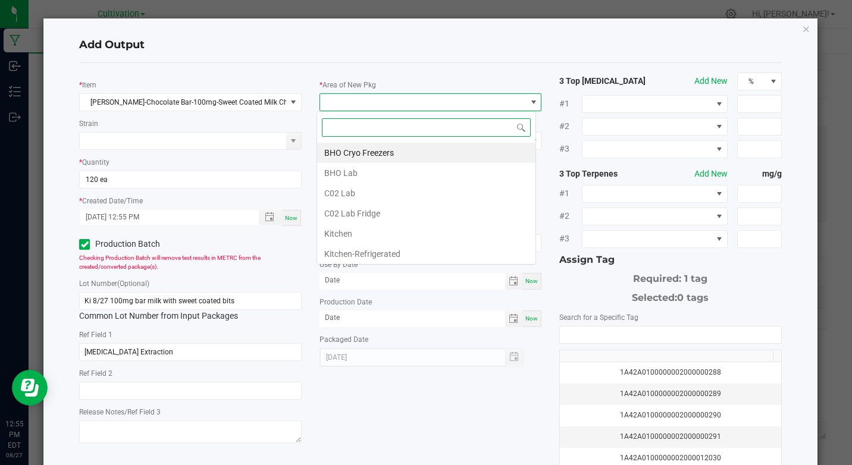
scroll to position [18, 219]
click at [353, 233] on li "Kitchen" at bounding box center [426, 234] width 218 height 20
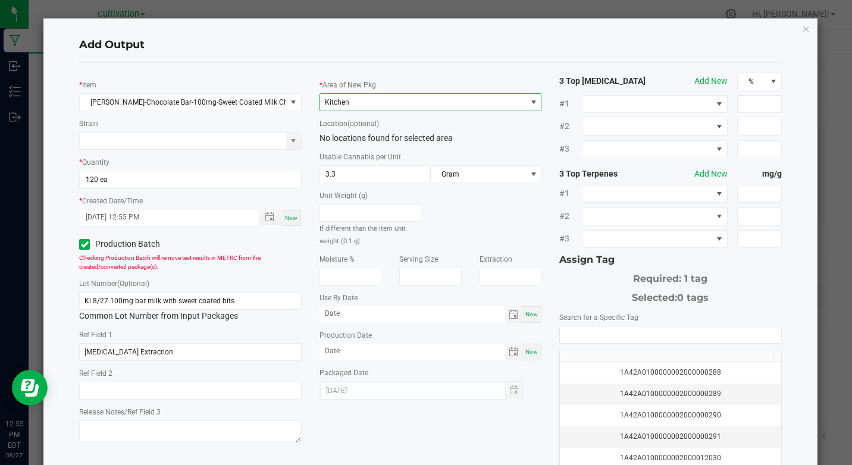
click at [529, 99] on span at bounding box center [534, 103] width 10 height 10
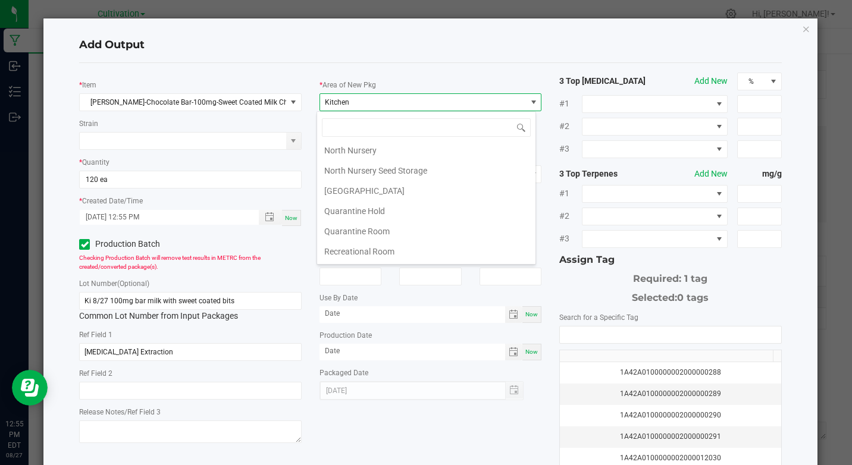
scroll to position [229, 0]
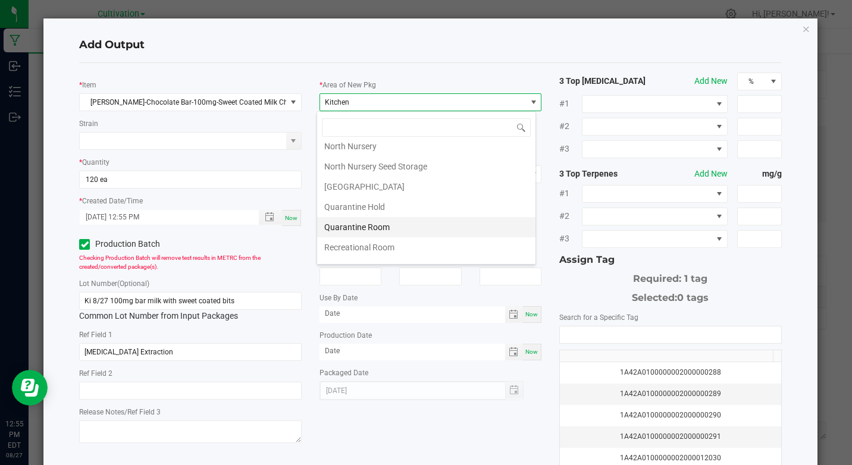
click at [381, 227] on li "Quarantine Room" at bounding box center [426, 227] width 218 height 20
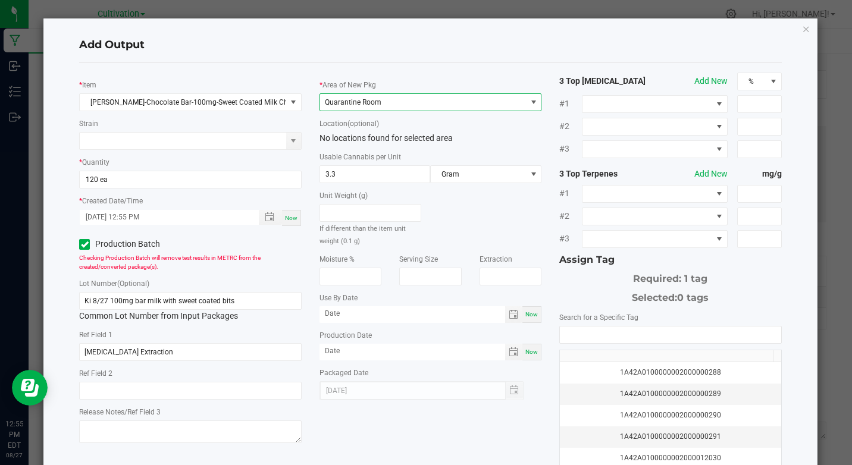
click at [527, 353] on span "Now" at bounding box center [531, 351] width 12 height 7
type input "[DATE]"
click at [526, 315] on span "Now" at bounding box center [531, 314] width 12 height 7
click at [511, 317] on span "Toggle calendar" at bounding box center [513, 315] width 10 height 10
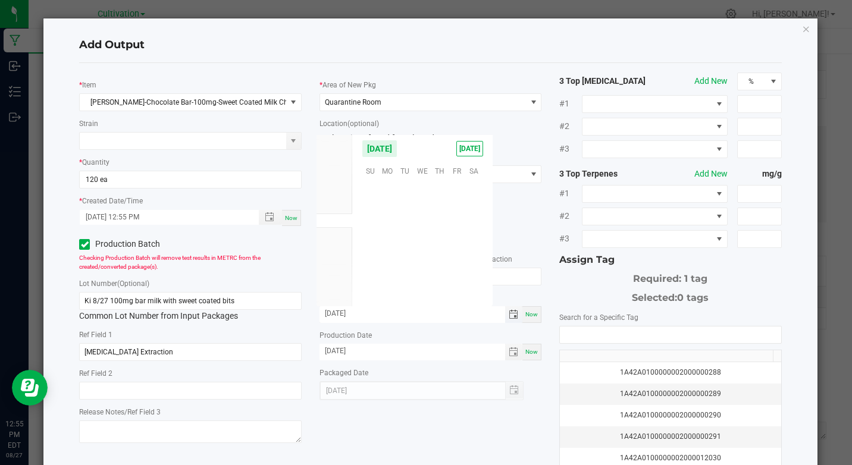
scroll to position [192739, 0]
click at [339, 261] on span "Nov" at bounding box center [334, 263] width 13 height 8
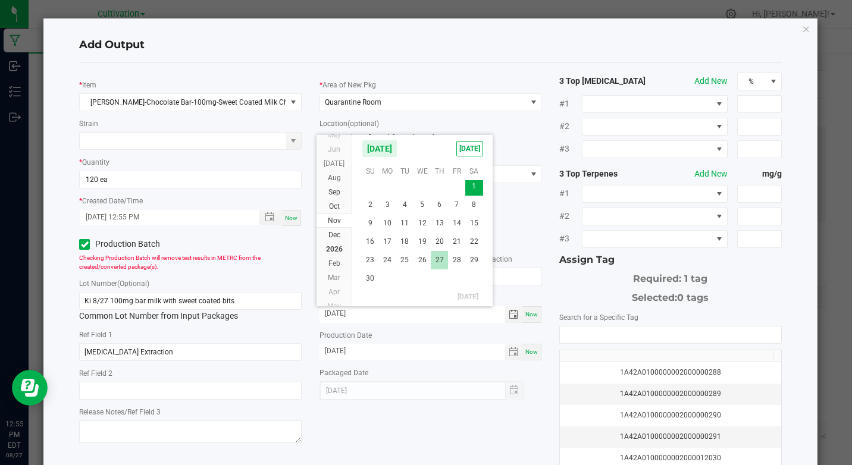
click at [438, 258] on span "27" at bounding box center [439, 260] width 17 height 18
type input "[DATE]"
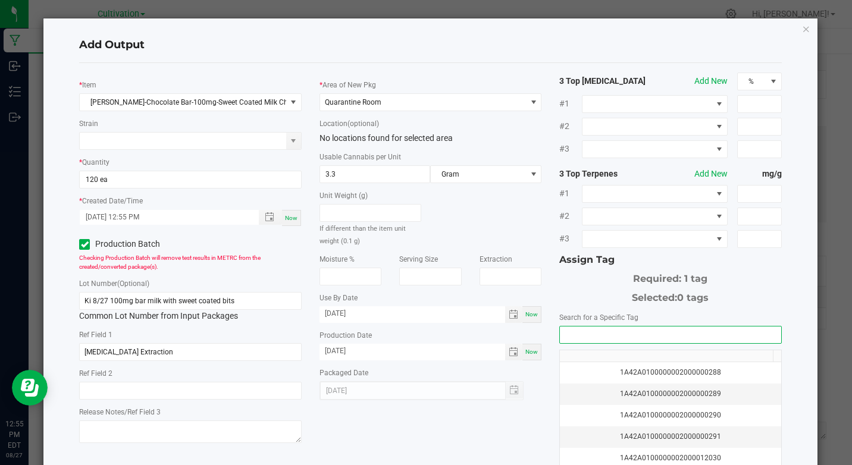
click at [575, 338] on input "NO DATA FOUND" at bounding box center [670, 334] width 221 height 17
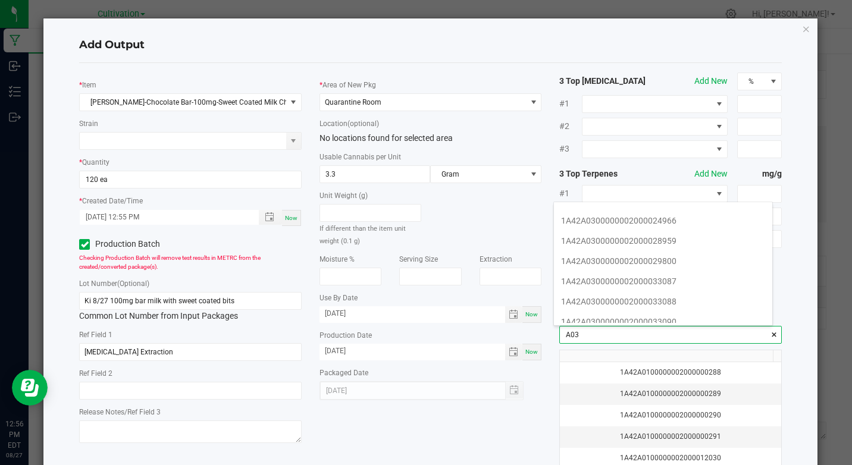
scroll to position [190, 0]
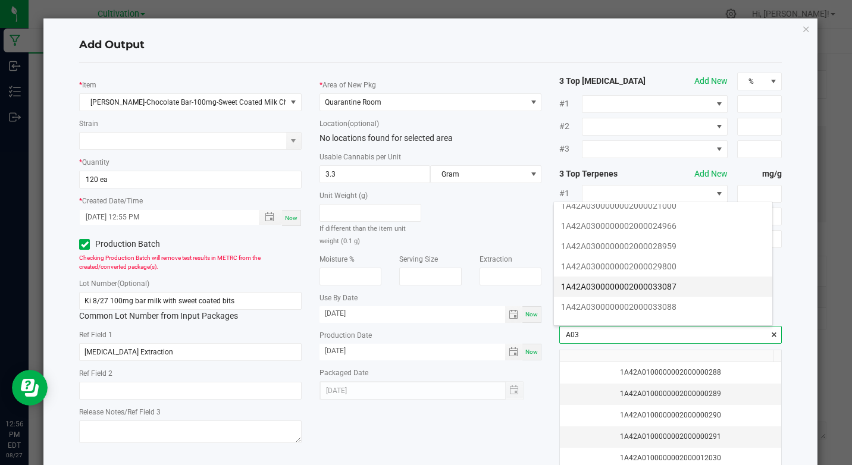
click at [664, 290] on li "1A42A0300000002000033087" at bounding box center [663, 287] width 218 height 20
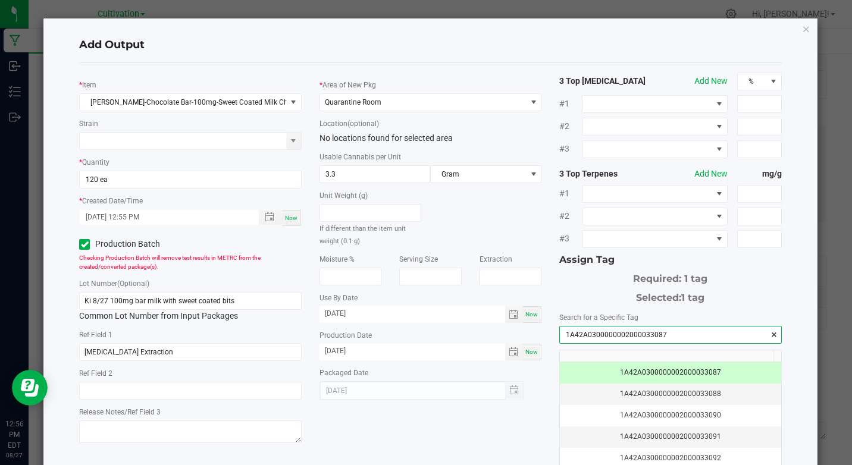
type input "1A42A0300000002000033087"
click at [525, 455] on div "* Item [PERSON_NAME]-Chocolate Bar-100mg-Sweet Coated Milk Chocolate Strain * Q…" at bounding box center [430, 286] width 720 height 426
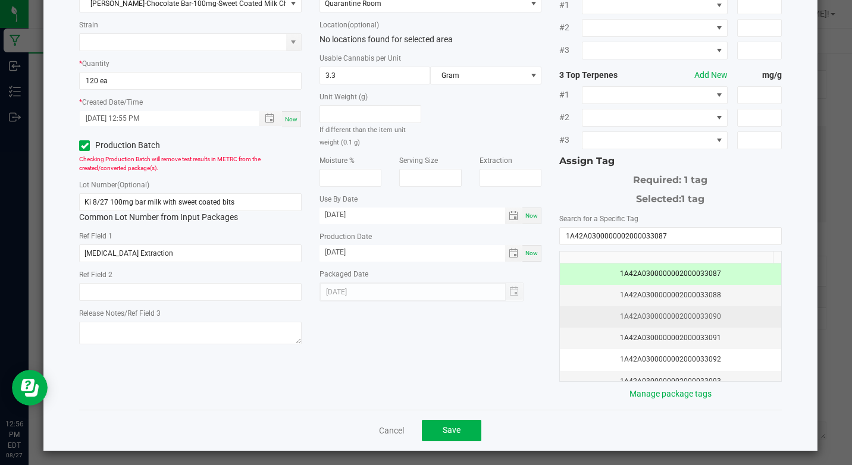
scroll to position [103, 0]
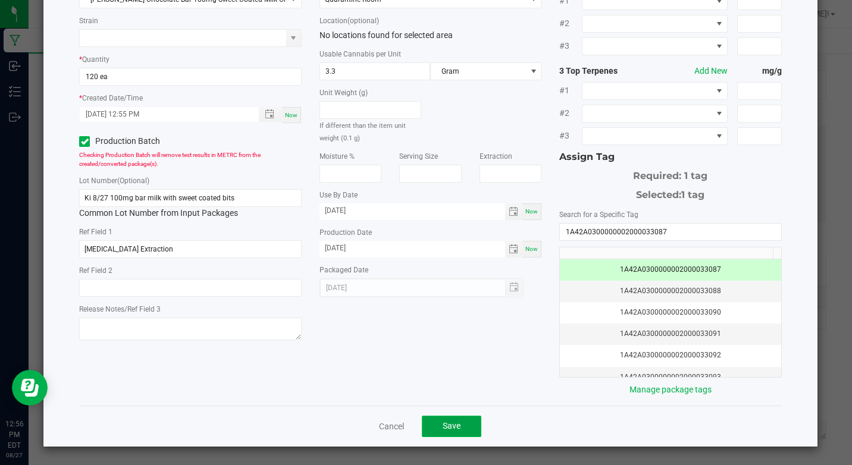
click at [450, 425] on span "Save" at bounding box center [451, 426] width 18 height 10
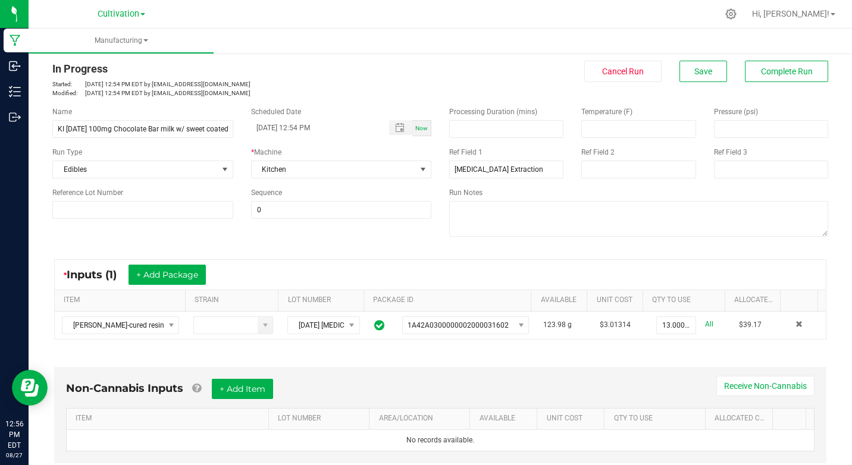
scroll to position [0, 0]
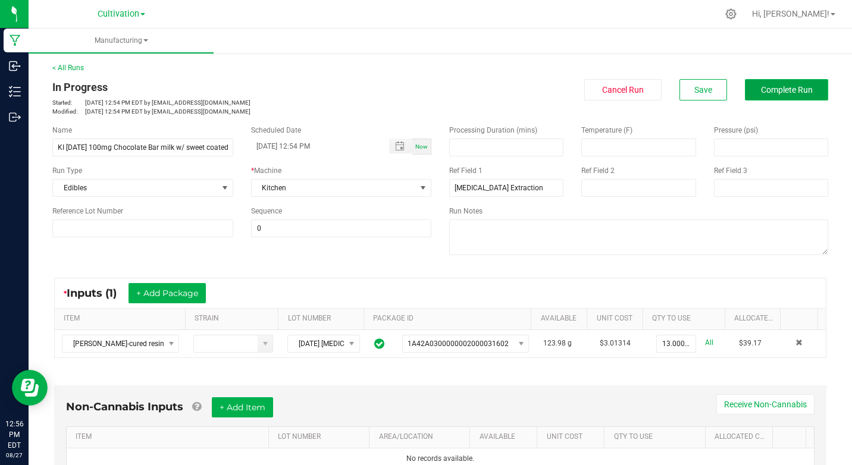
click at [772, 92] on button "Complete Run" at bounding box center [786, 89] width 83 height 21
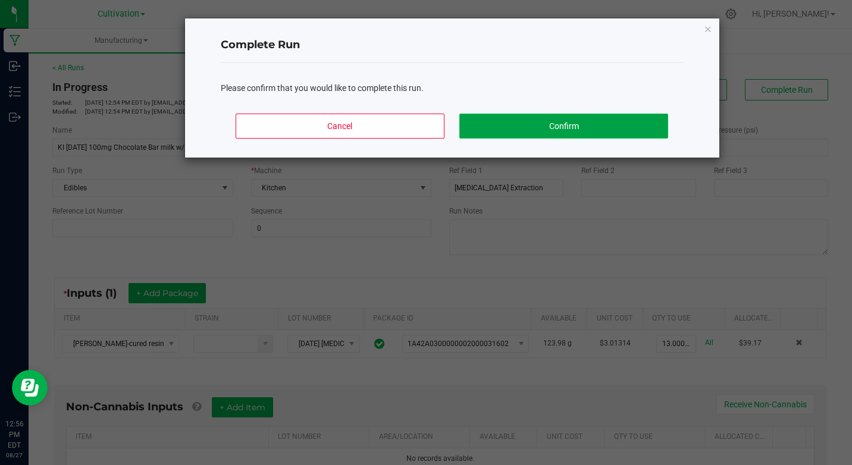
click at [598, 119] on button "Confirm" at bounding box center [563, 126] width 208 height 25
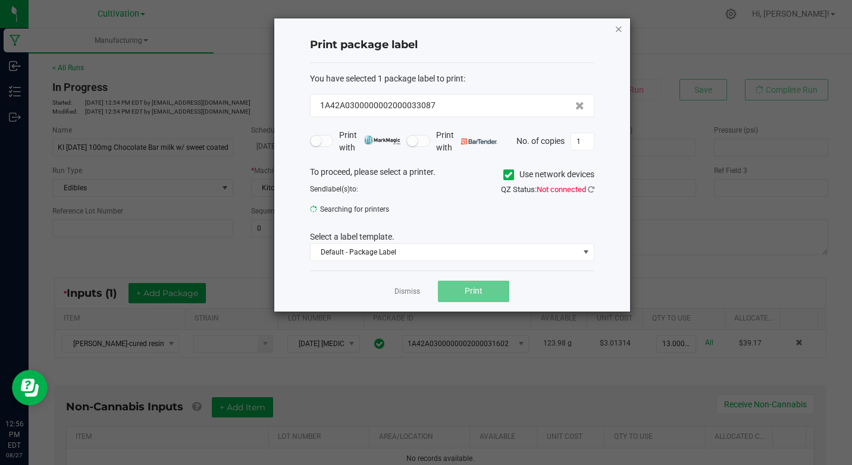
click at [618, 23] on icon "button" at bounding box center [618, 28] width 8 height 14
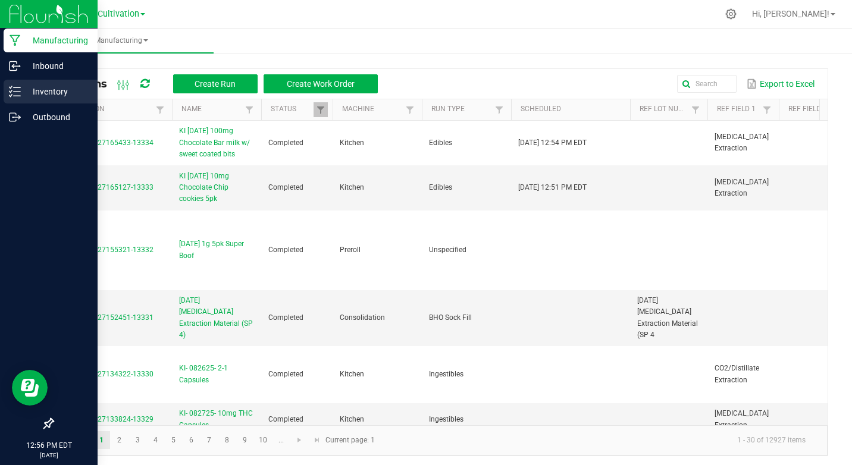
click at [45, 98] on p "Inventory" at bounding box center [56, 91] width 71 height 14
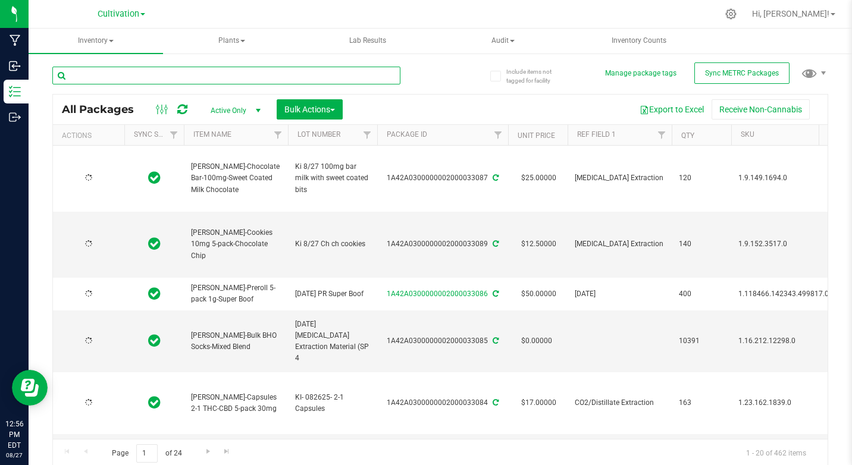
type input "[DATE]"
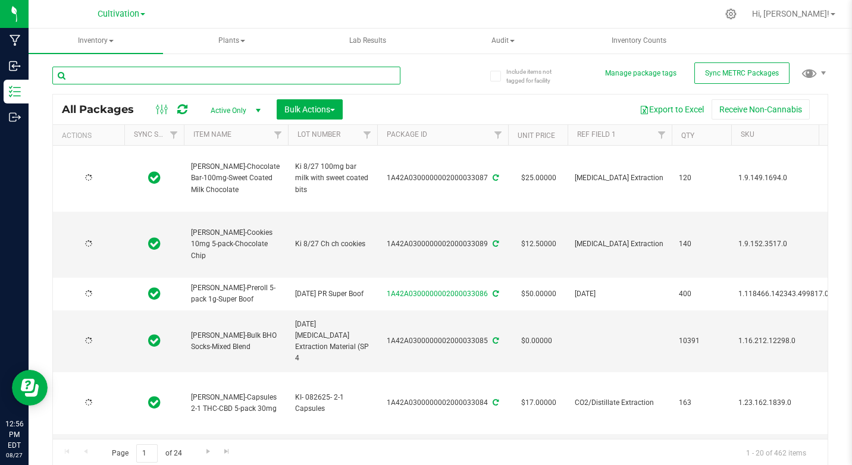
type input "[DATE]"
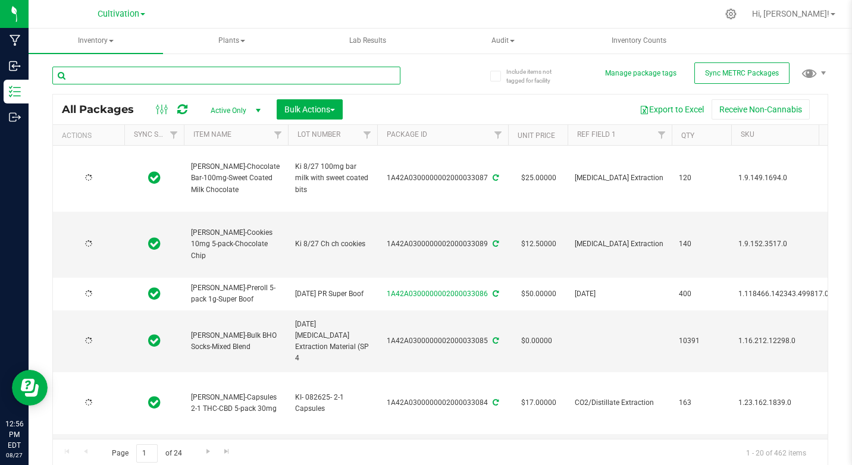
type input "[DATE]"
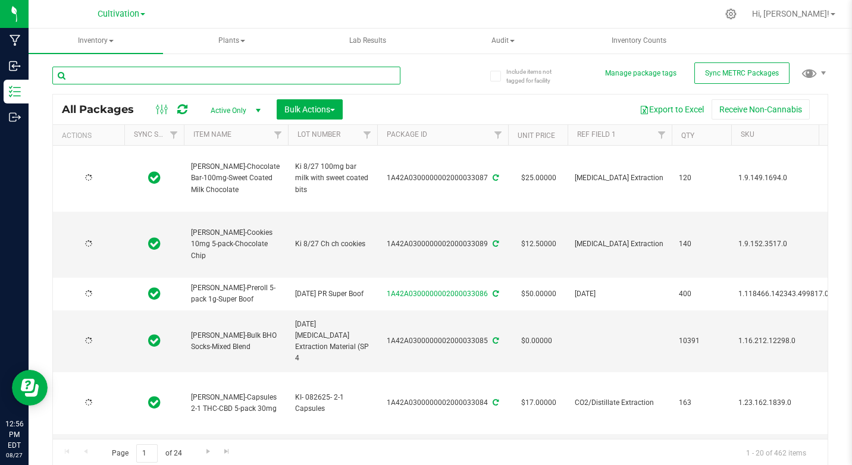
type input "[DATE]"
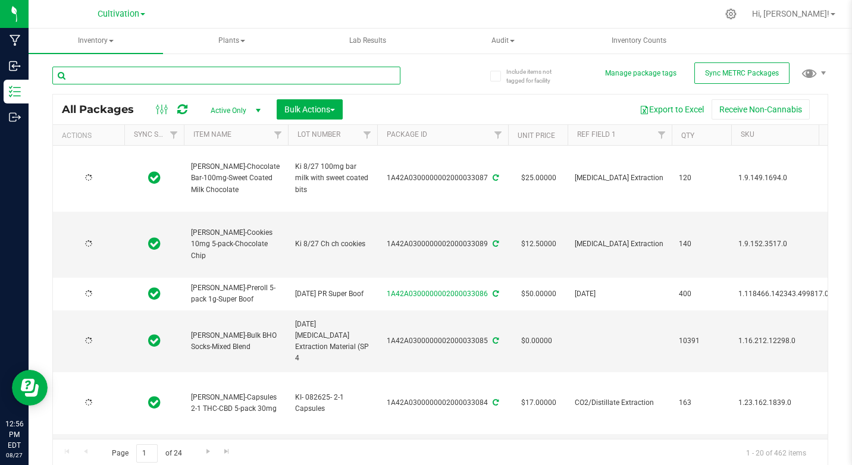
type input "[DATE]"
click at [108, 71] on input "text" at bounding box center [226, 76] width 348 height 18
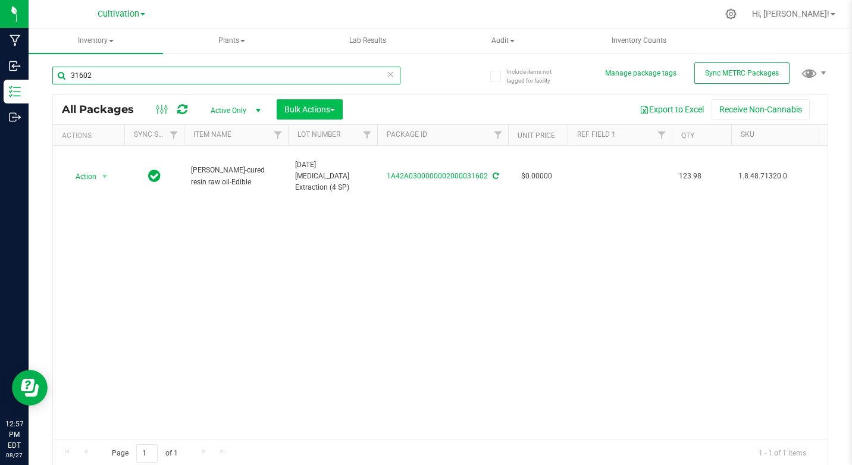
type input "31602"
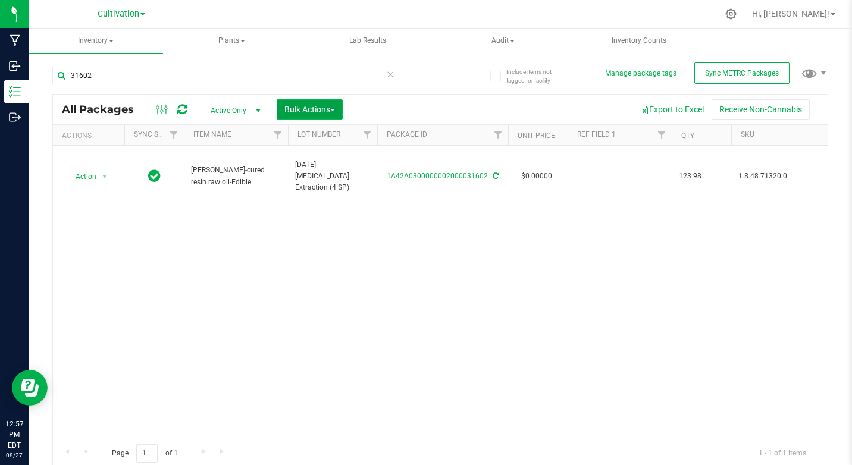
click at [286, 111] on span "Bulk Actions" at bounding box center [309, 110] width 51 height 10
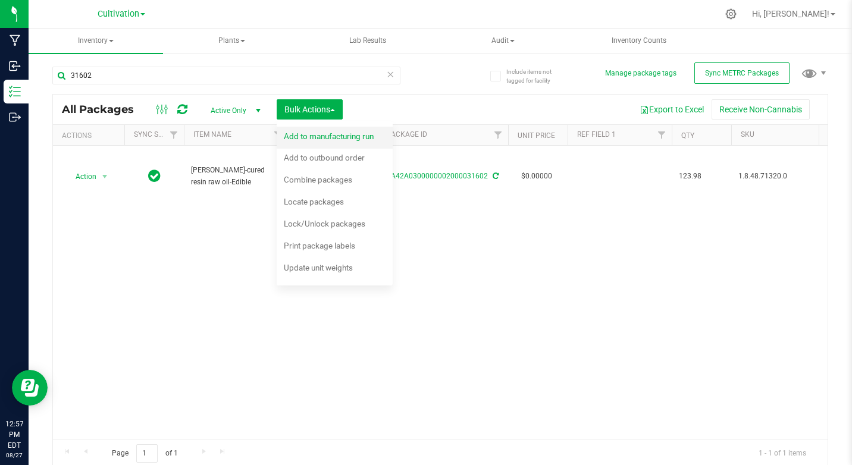
click at [298, 139] on span "Add to manufacturing run" at bounding box center [329, 136] width 90 height 10
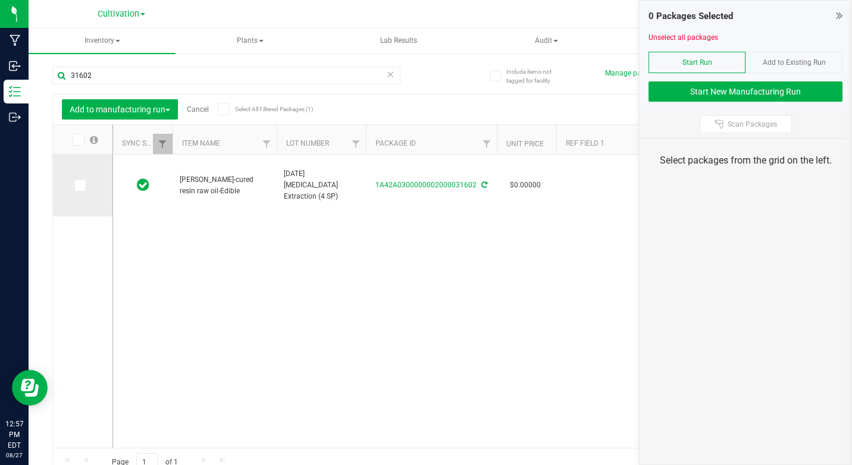
click at [82, 186] on icon at bounding box center [80, 186] width 8 height 0
click at [0, 0] on input "checkbox" at bounding box center [0, 0] width 0 height 0
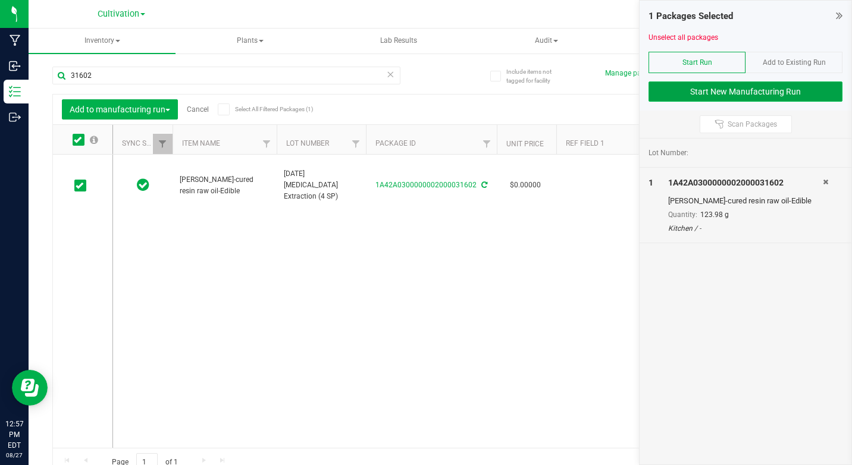
click at [682, 95] on button "Start New Manufacturing Run" at bounding box center [745, 91] width 194 height 20
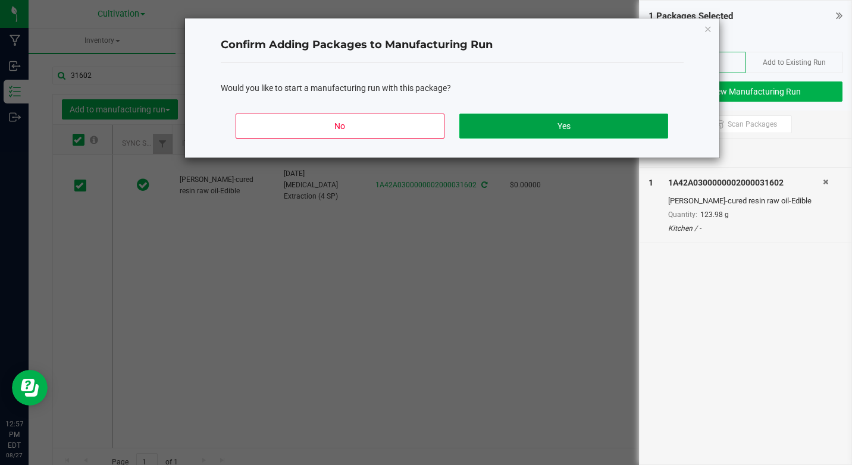
click at [653, 124] on button "Yes" at bounding box center [563, 126] width 208 height 25
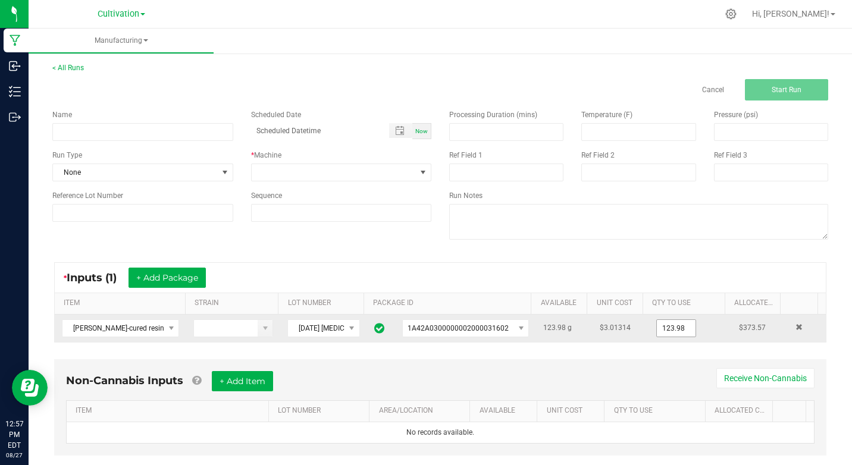
click at [657, 328] on input "123.98" at bounding box center [676, 328] width 39 height 17
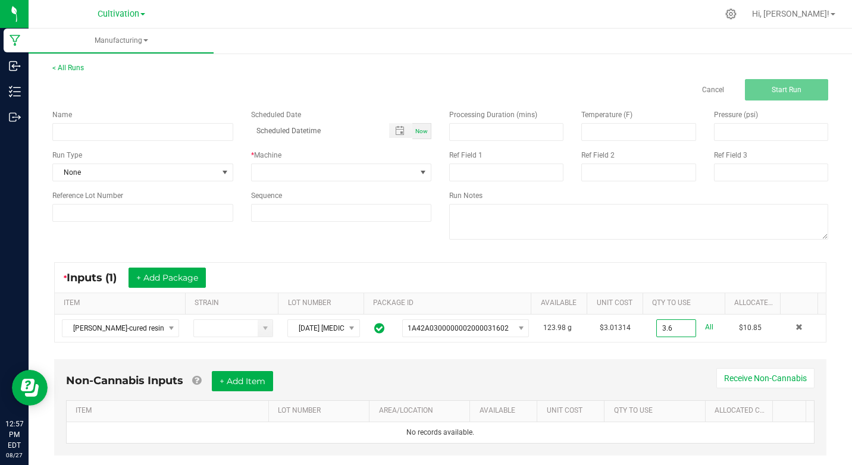
type input "3.6000 g"
click at [606, 364] on div "Non-Cannabis Inputs + Add Item Receive Non-Cannabis ITEM LOT NUMBER AREA/LOCATI…" at bounding box center [440, 407] width 772 height 96
click at [202, 134] on input at bounding box center [142, 132] width 181 height 18
type input "KI [DATE] 100mg Chocolate Bar milk w/ sweet coated bits"
type input "month/day/year hour:minute AM"
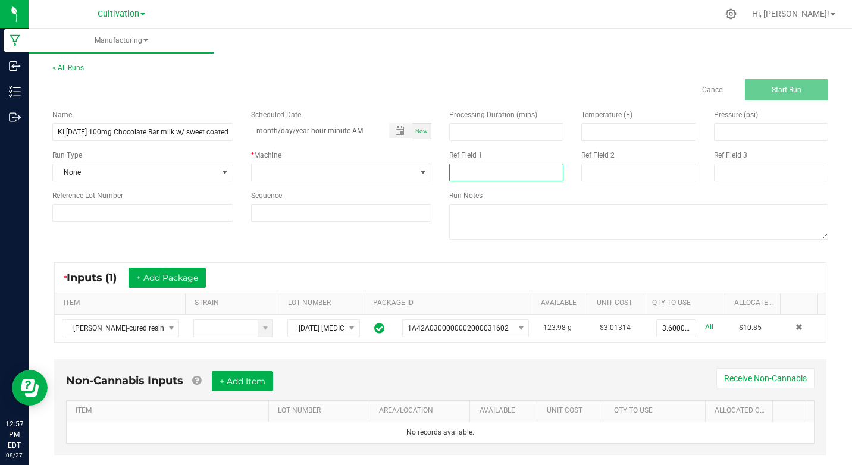
type input "[MEDICAL_DATA] Extraction"
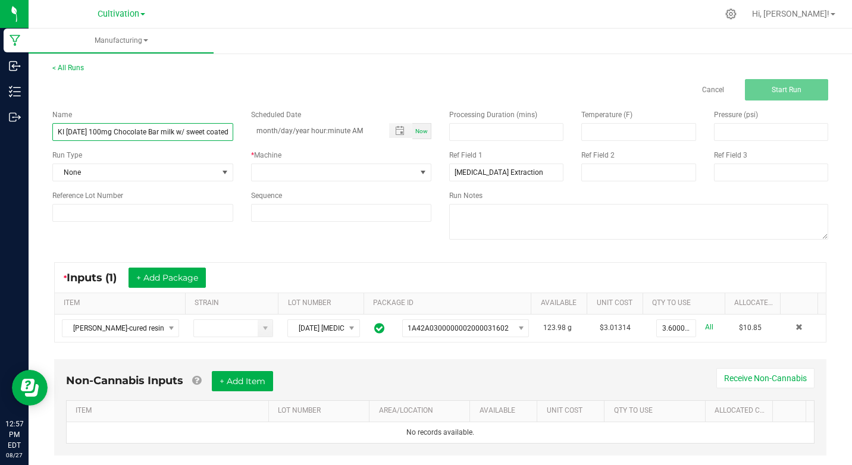
type input "month/day/year hour:minute AM"
click at [101, 128] on input "KI [DATE] 100mg Chocolate Bar milk w/ sweet coated bits" at bounding box center [142, 132] width 181 height 18
type input "KI [DATE] 10mg Snacker Bar 2pk"
click at [421, 131] on span "Now" at bounding box center [421, 131] width 12 height 7
type input "[DATE] 12:57 PM"
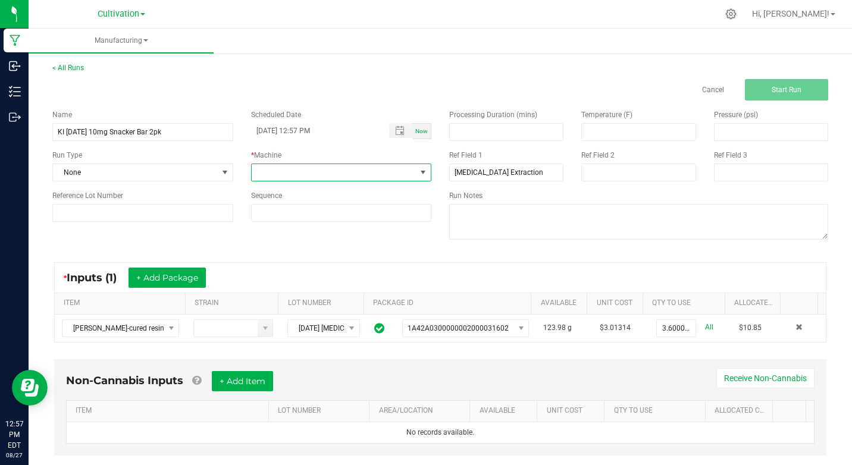
click at [420, 172] on span at bounding box center [423, 173] width 10 height 10
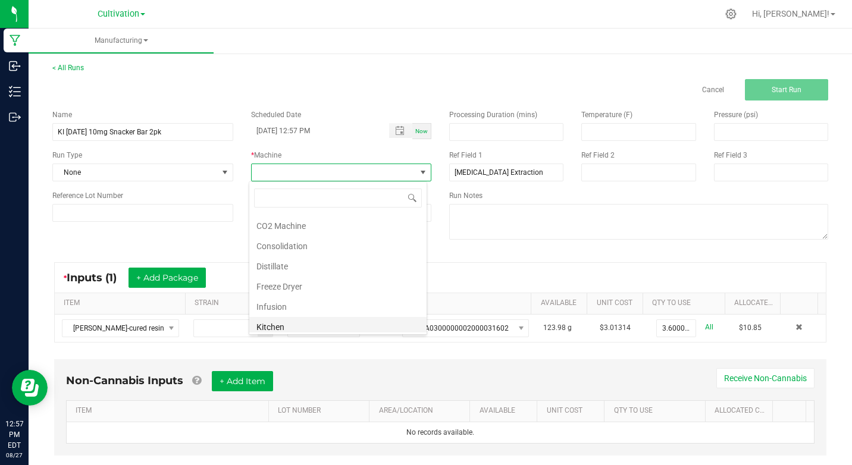
click at [269, 322] on li "Kitchen" at bounding box center [337, 327] width 177 height 20
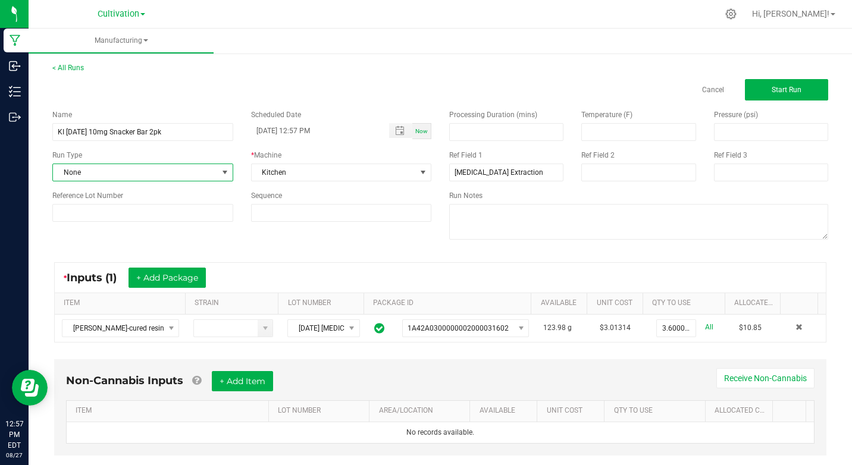
click at [224, 174] on span at bounding box center [225, 173] width 10 height 10
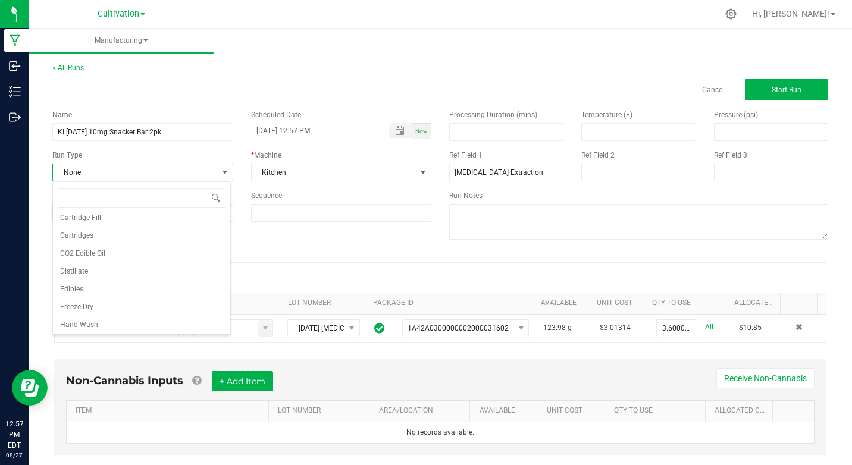
scroll to position [81, 0]
click at [81, 284] on span "Edibles" at bounding box center [71, 284] width 23 height 12
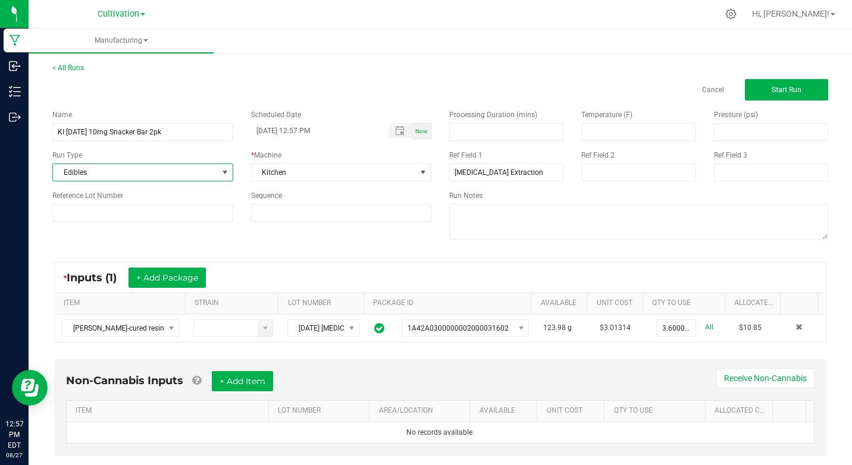
click at [225, 244] on div "Name KI [DATE] 10mg Snacker Bar 2pk Scheduled Date [DATE] 12:57 PM Now Run Type…" at bounding box center [439, 176] width 793 height 151
click at [784, 87] on span "Start Run" at bounding box center [786, 90] width 30 height 8
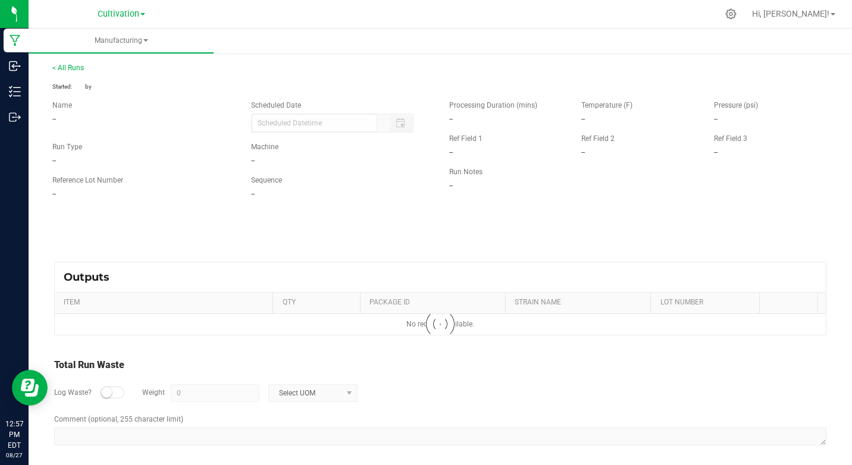
type input "[DATE] 12:57 PM"
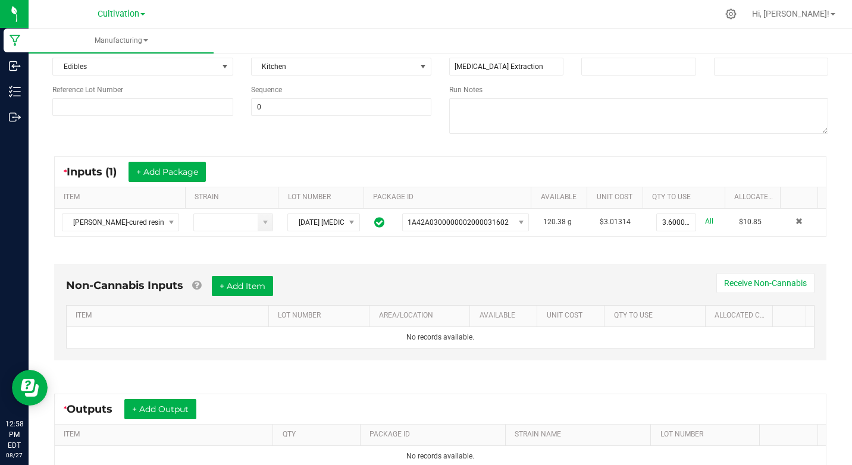
scroll to position [169, 0]
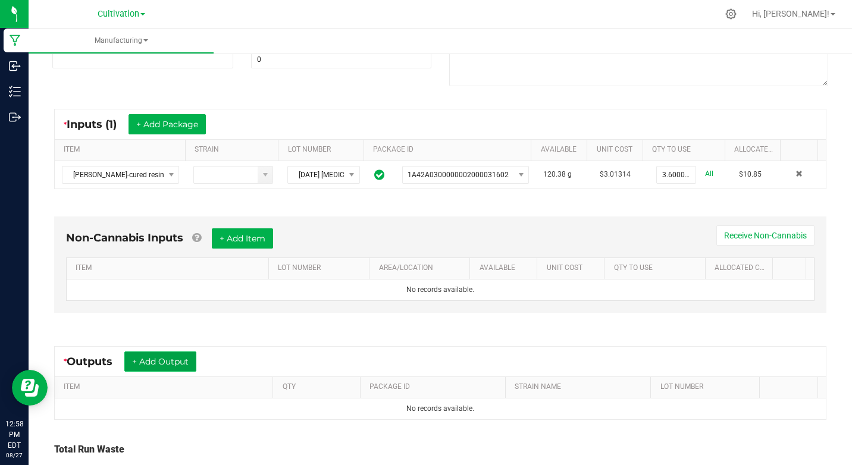
click at [166, 363] on button "+ Add Output" at bounding box center [160, 361] width 72 height 20
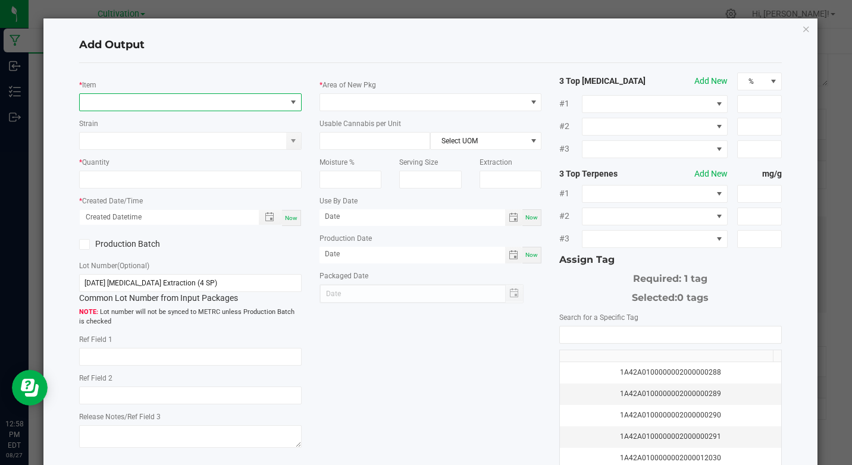
click at [142, 105] on span "NO DATA FOUND" at bounding box center [183, 102] width 206 height 17
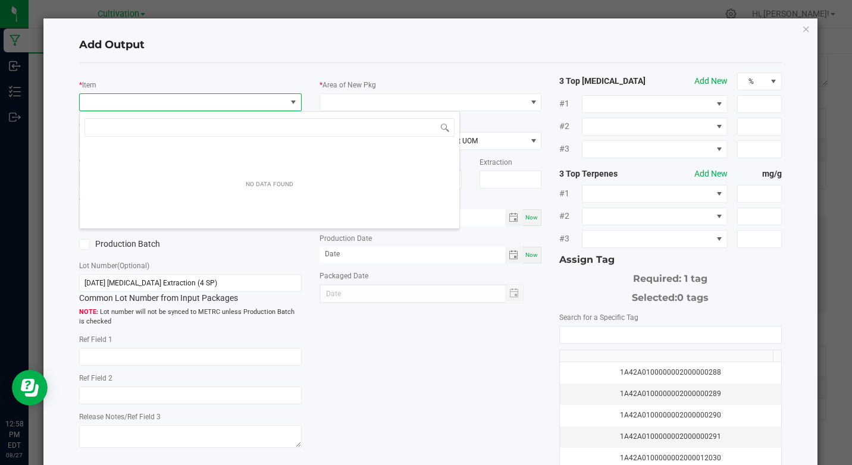
scroll to position [18, 219]
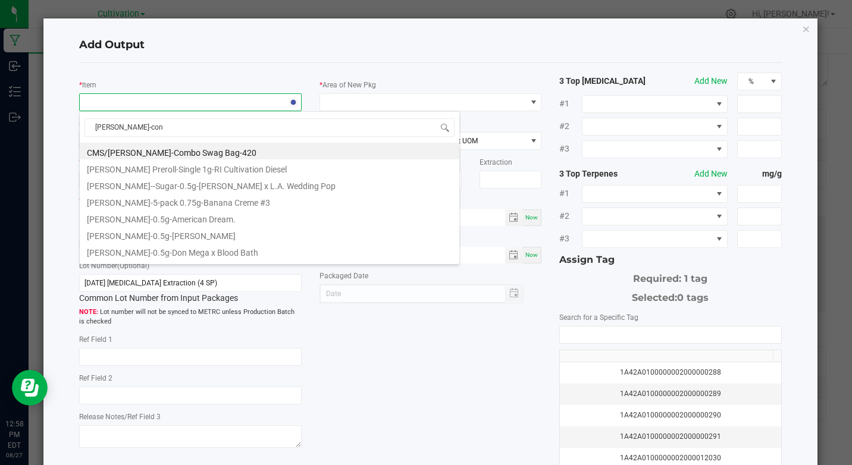
type input "[PERSON_NAME]-conf"
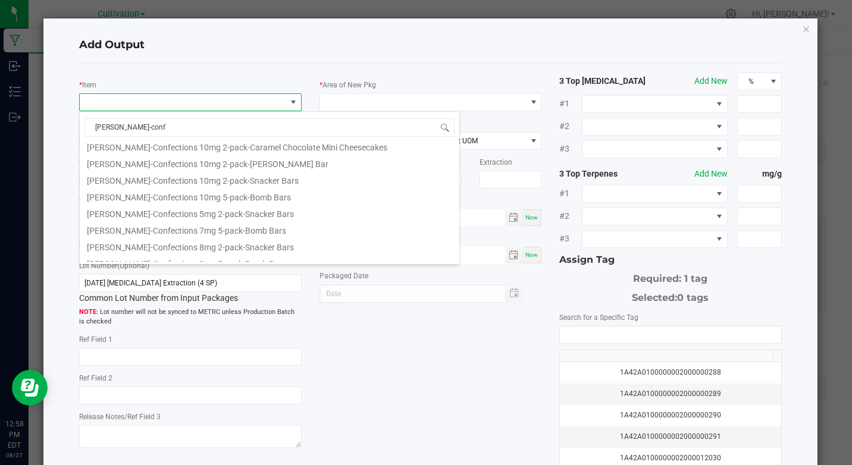
scroll to position [262, 0]
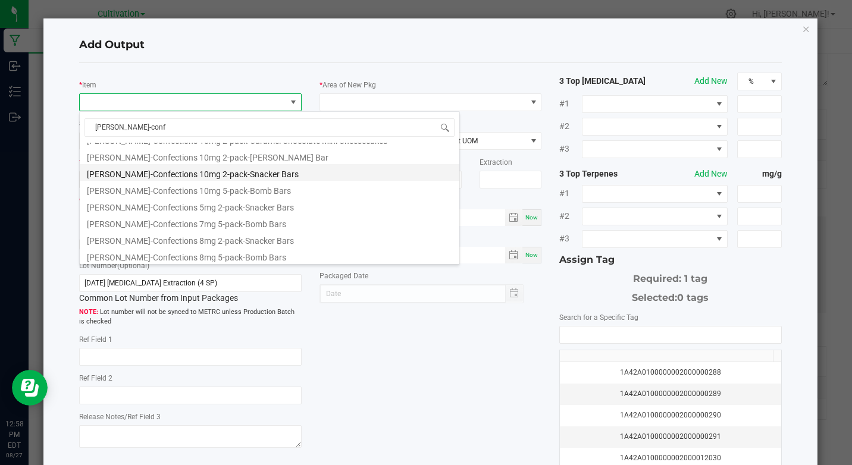
click at [241, 175] on li "[PERSON_NAME]-Confections 10mg 2-pack-Snacker Bars" at bounding box center [269, 172] width 379 height 17
type input "0 ea"
type input "0.6"
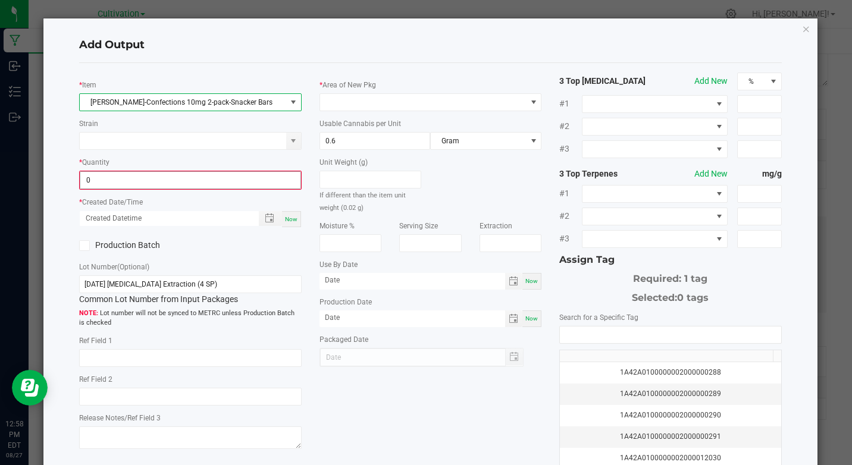
click at [193, 179] on input "0" at bounding box center [189, 180] width 219 height 17
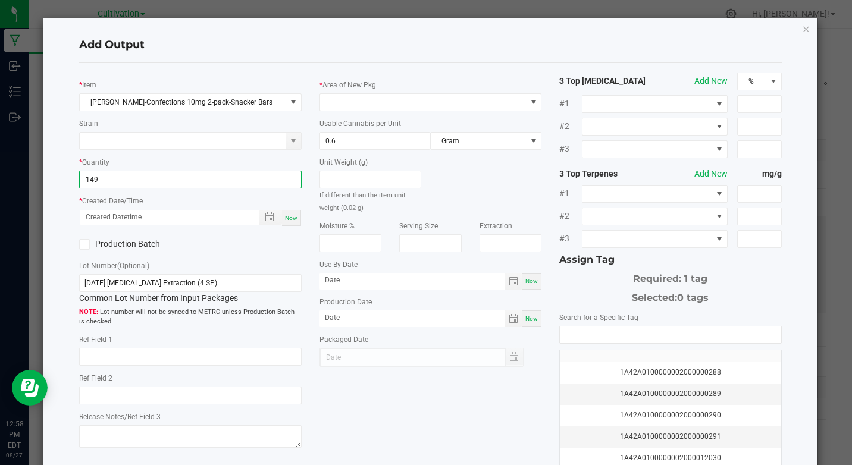
type input "149 ea"
click at [288, 222] on div "Now" at bounding box center [291, 218] width 19 height 16
type input "[DATE] 12:58 PM"
type input "[DATE]"
click at [84, 244] on icon at bounding box center [85, 244] width 8 height 0
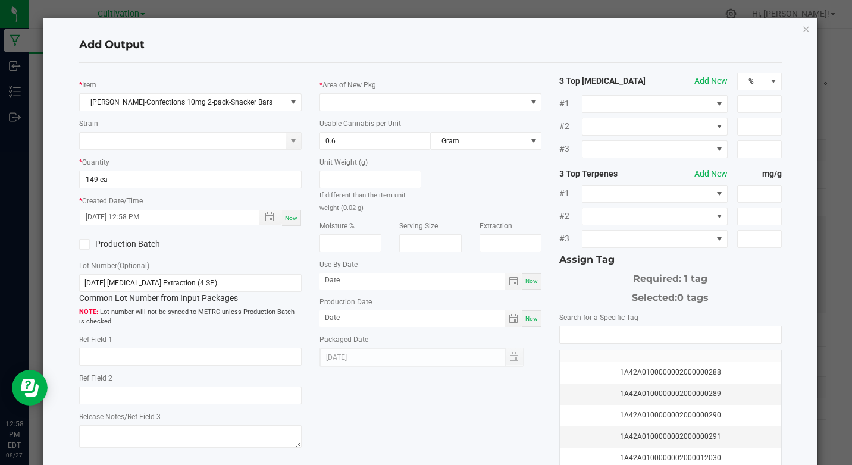
click at [0, 0] on input "Production Batch" at bounding box center [0, 0] width 0 height 0
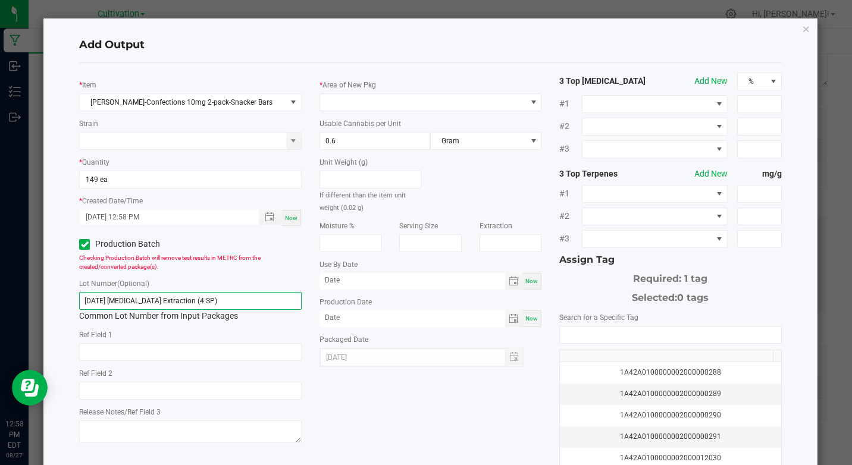
drag, startPoint x: 84, startPoint y: 306, endPoint x: 218, endPoint y: 305, distance: 134.4
click at [218, 305] on input "[DATE] [MEDICAL_DATA] Extraction (4 SP)" at bounding box center [190, 301] width 222 height 18
type input "Ki 8/27 Snacker bars"
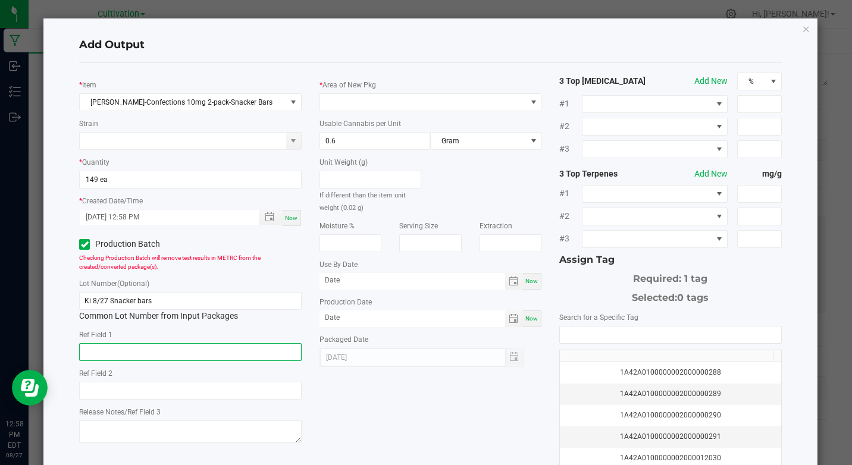
click at [167, 349] on input "text" at bounding box center [190, 352] width 222 height 18
type input "J"
type input "[MEDICAL_DATA] Extraction"
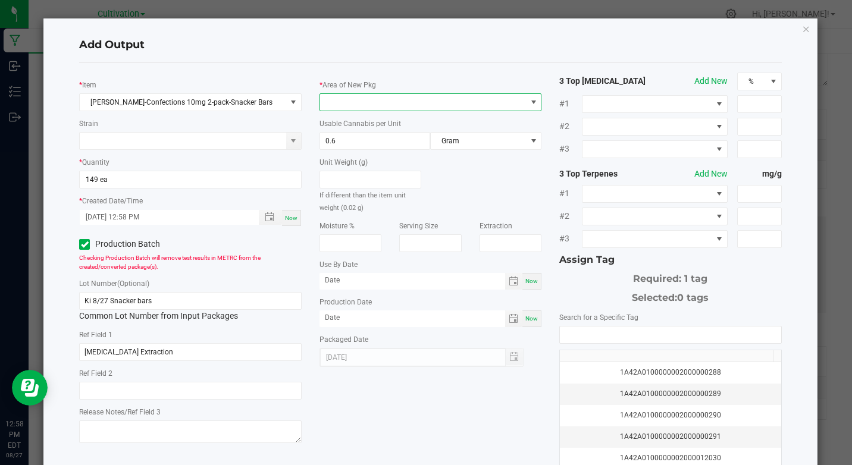
click at [371, 103] on span at bounding box center [423, 102] width 206 height 17
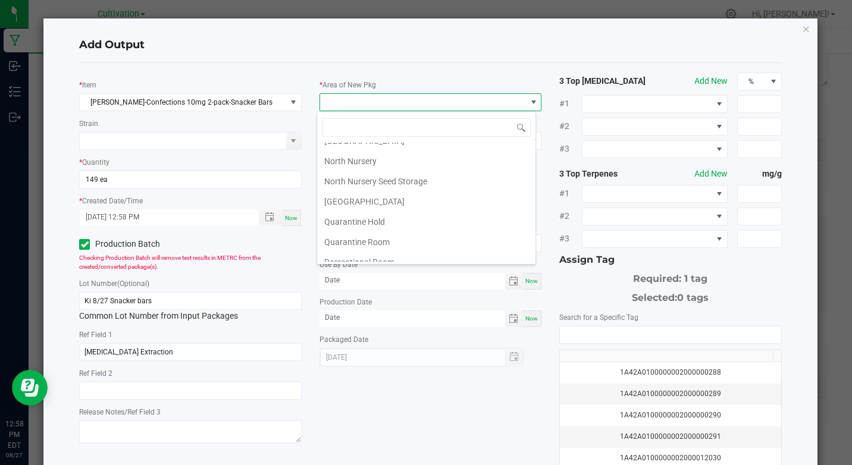
scroll to position [238, 0]
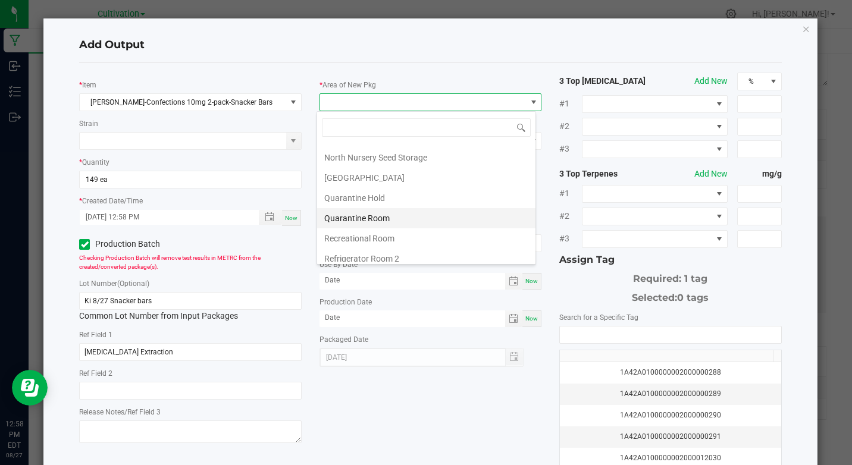
click at [359, 212] on li "Quarantine Room" at bounding box center [426, 218] width 218 height 20
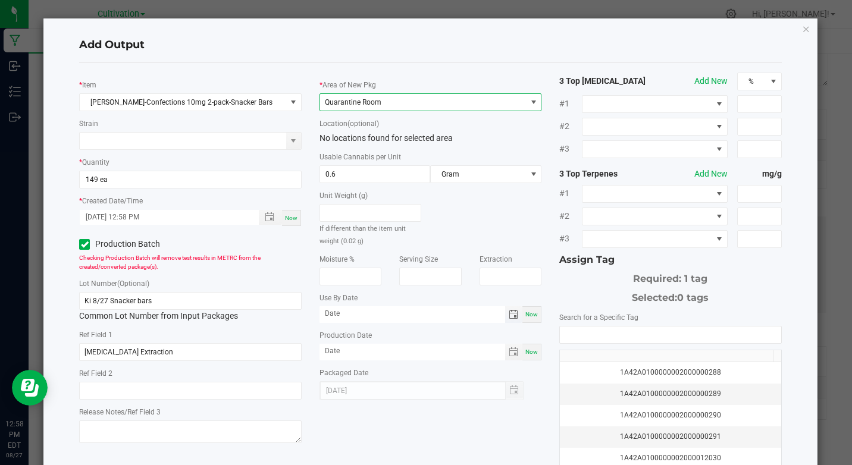
click at [508, 312] on span "Toggle calendar" at bounding box center [513, 315] width 10 height 10
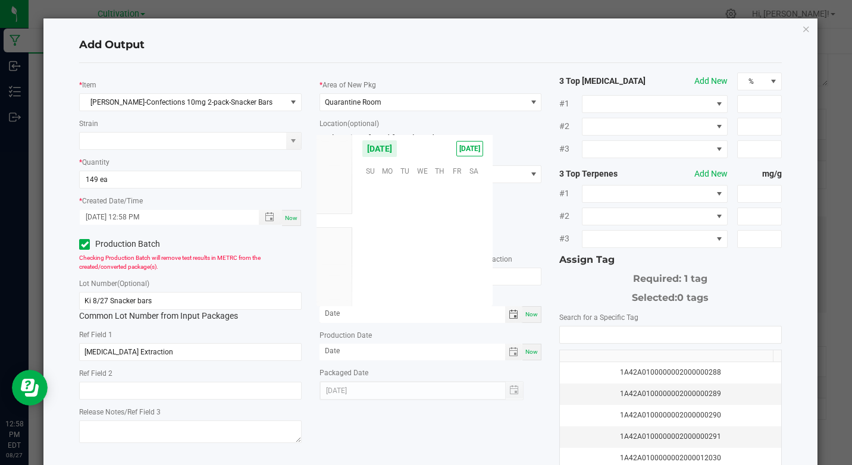
scroll to position [192739, 0]
click at [336, 261] on span "Nov" at bounding box center [334, 263] width 13 height 8
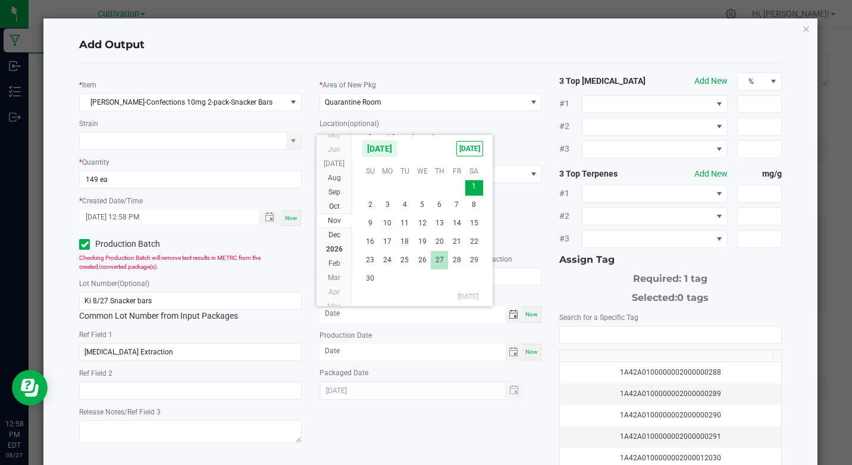
click at [441, 257] on span "27" at bounding box center [439, 260] width 17 height 18
type input "[DATE]"
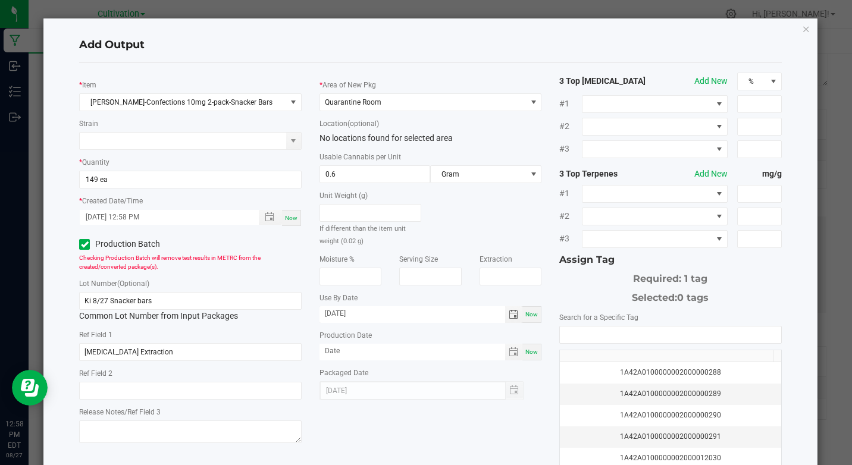
click at [532, 353] on span "Now" at bounding box center [531, 351] width 12 height 7
type input "[DATE]"
click at [585, 333] on input "NO DATA FOUND" at bounding box center [670, 334] width 221 height 17
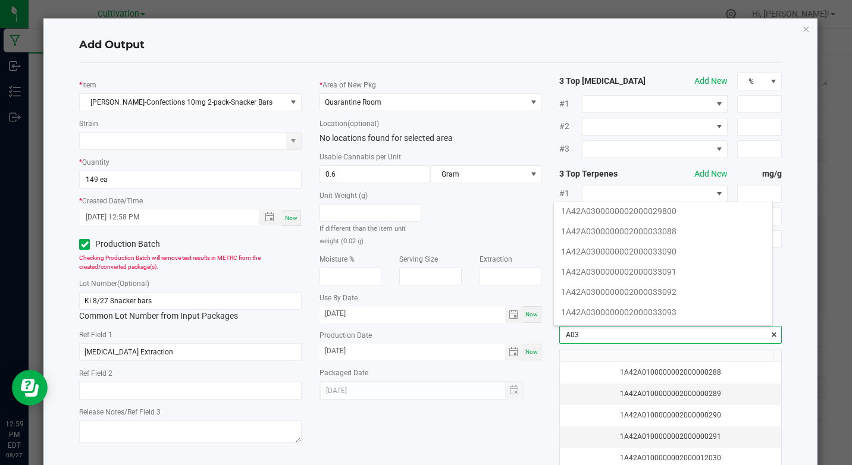
scroll to position [238, 0]
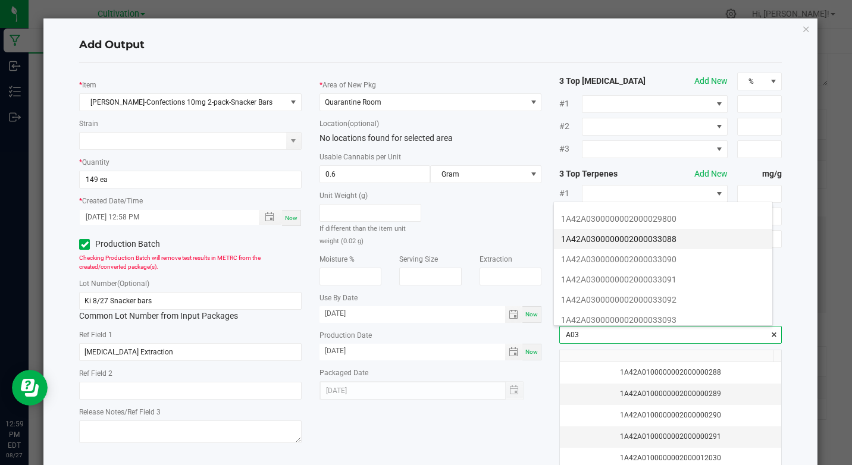
click at [665, 237] on li "1A42A0300000002000033088" at bounding box center [663, 239] width 218 height 20
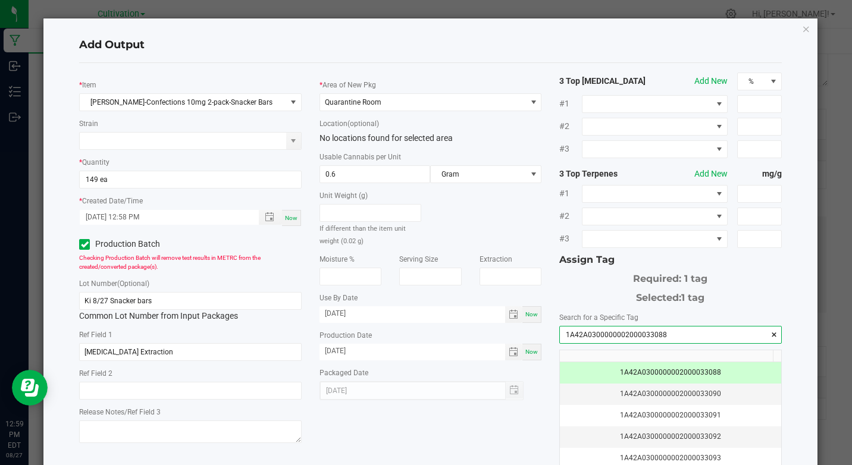
type input "1A42A0300000002000033088"
click at [525, 419] on div "* [PERSON_NAME]-Confections 10mg 2-pack-Snacker Bars Strain * Quantity 149 ea *…" at bounding box center [430, 286] width 720 height 426
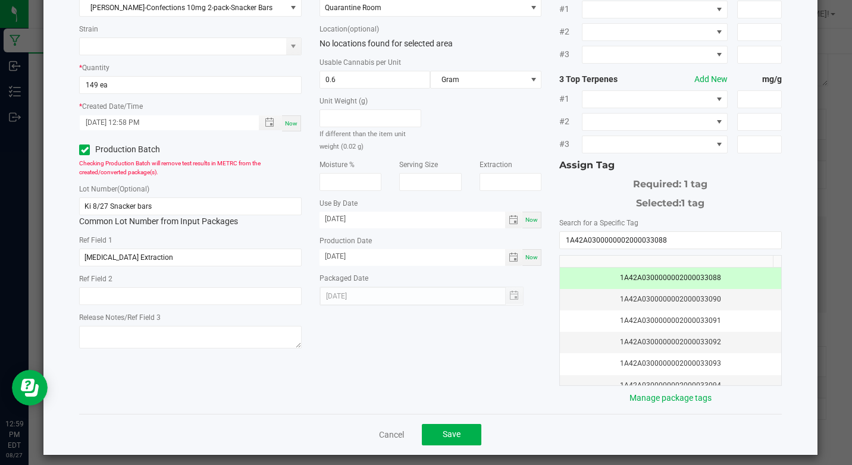
scroll to position [95, 0]
click at [434, 440] on button "Save" at bounding box center [451, 433] width 59 height 21
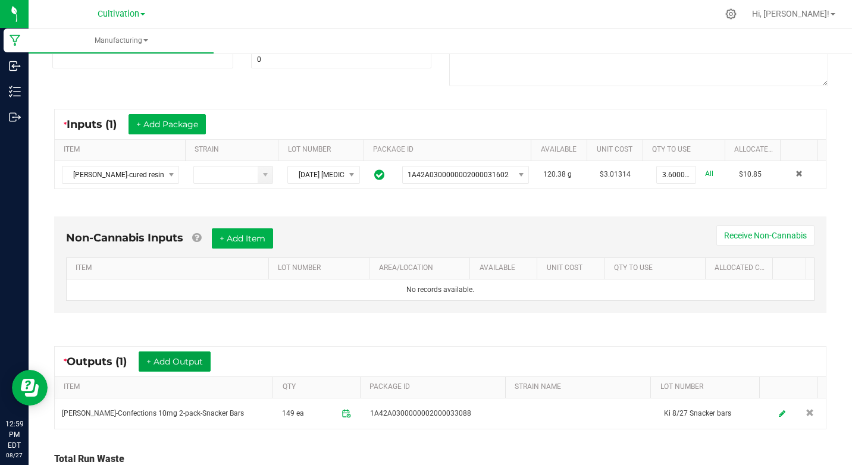
scroll to position [0, 0]
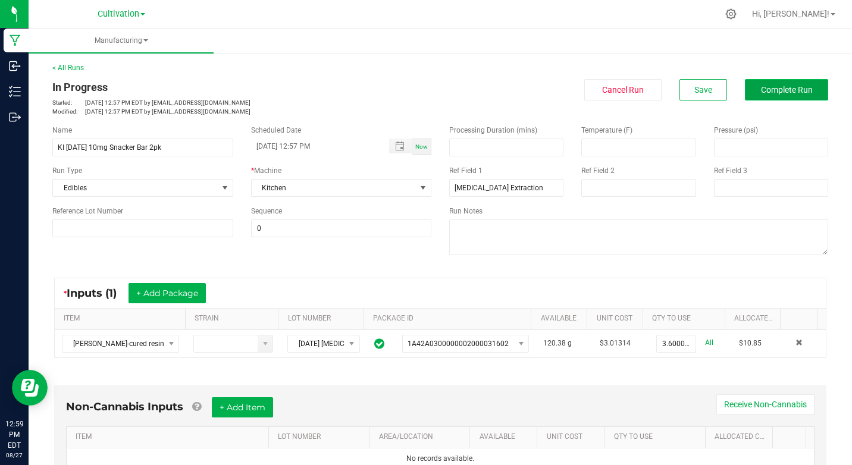
click at [801, 89] on span "Complete Run" at bounding box center [787, 90] width 52 height 10
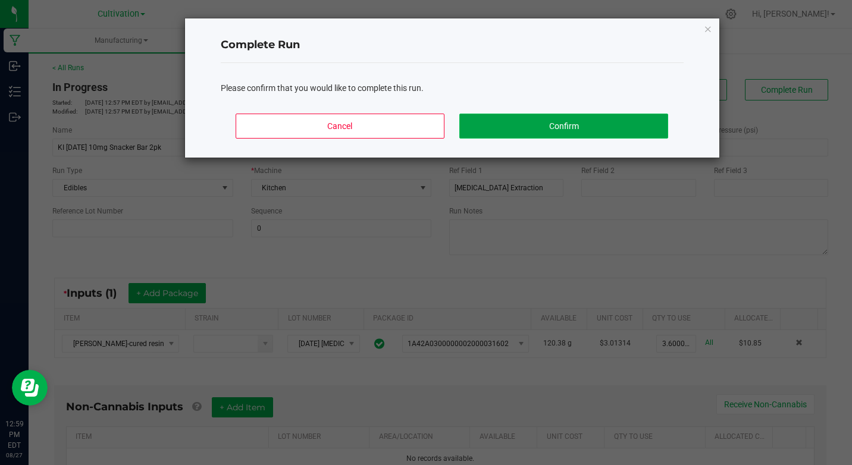
click at [653, 123] on button "Confirm" at bounding box center [563, 126] width 208 height 25
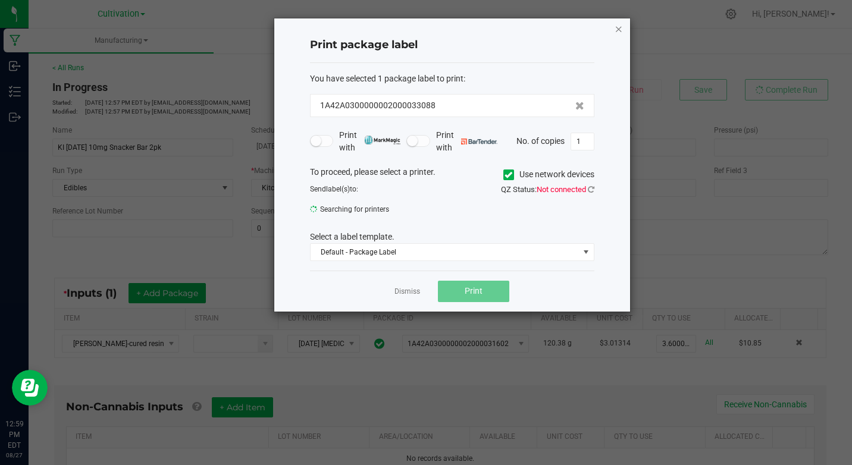
click at [615, 29] on icon "button" at bounding box center [618, 28] width 8 height 14
